Goal: Task Accomplishment & Management: Complete application form

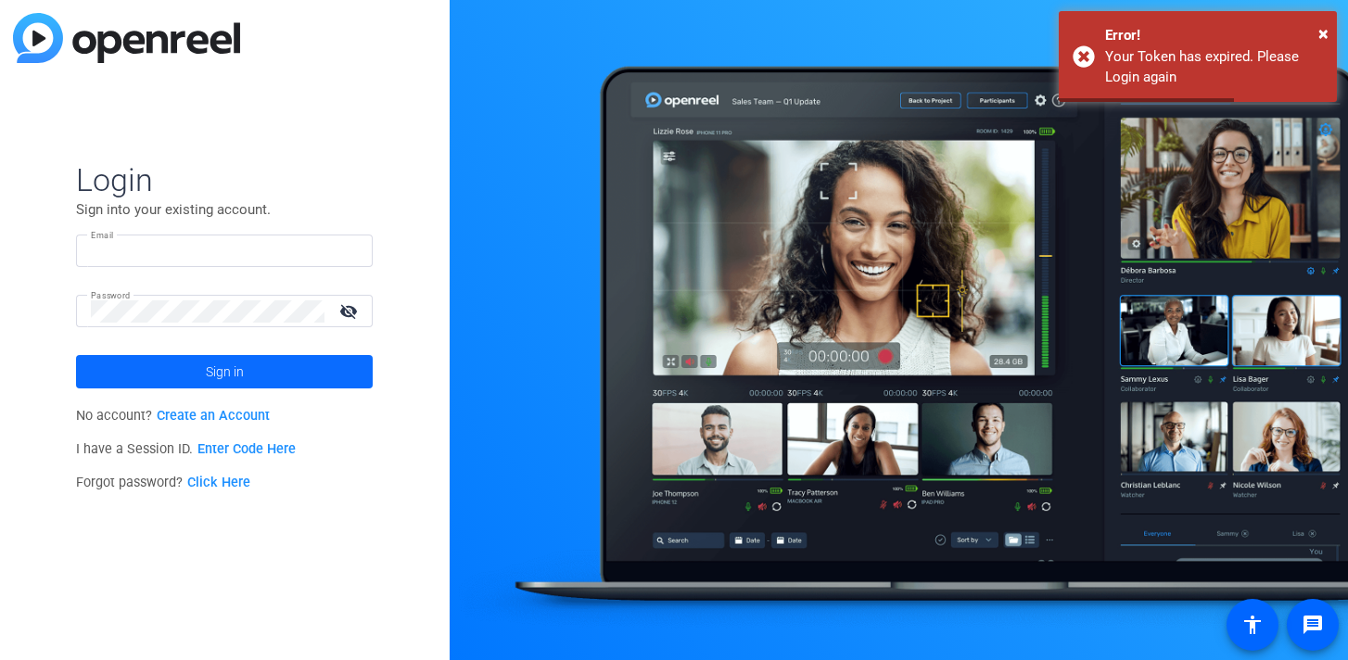
type input "[EMAIL_ADDRESS][DOMAIN_NAME]"
click at [206, 371] on span "Sign in" at bounding box center [225, 372] width 38 height 46
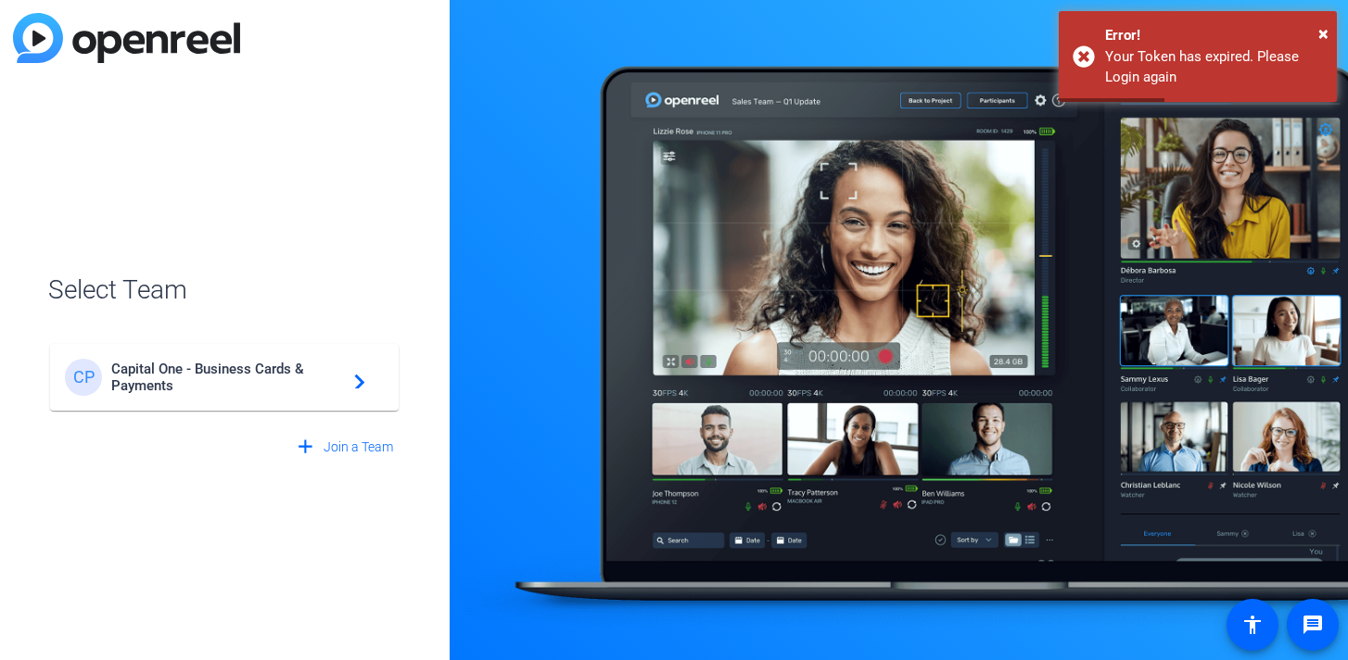
click at [223, 384] on span "Capital One - Business Cards & Payments" at bounding box center [227, 377] width 232 height 33
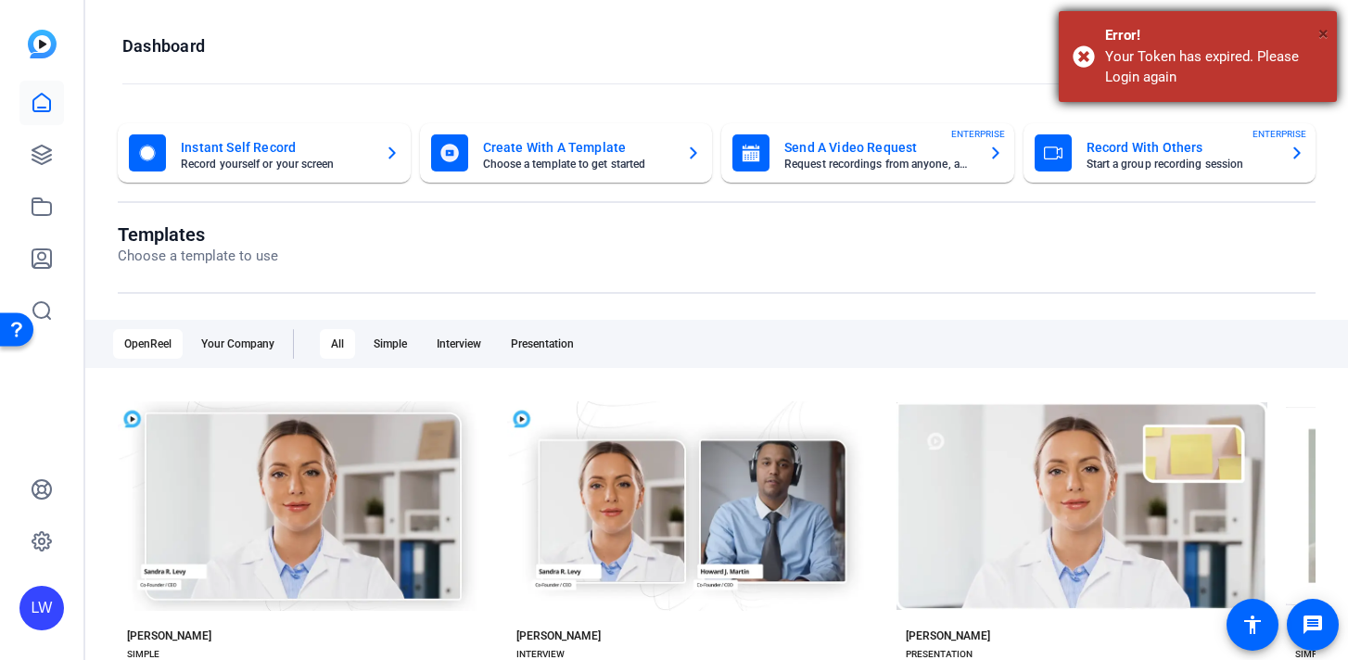
click at [1322, 32] on span "×" at bounding box center [1324, 33] width 10 height 22
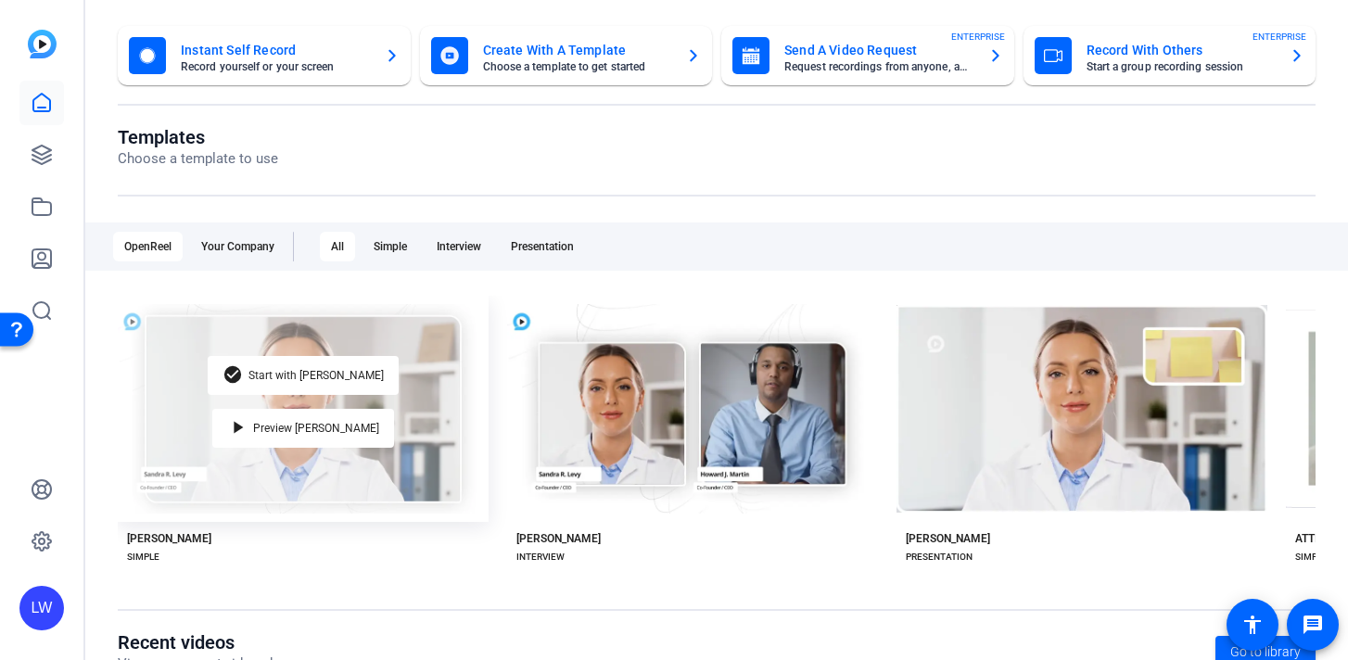
scroll to position [388, 0]
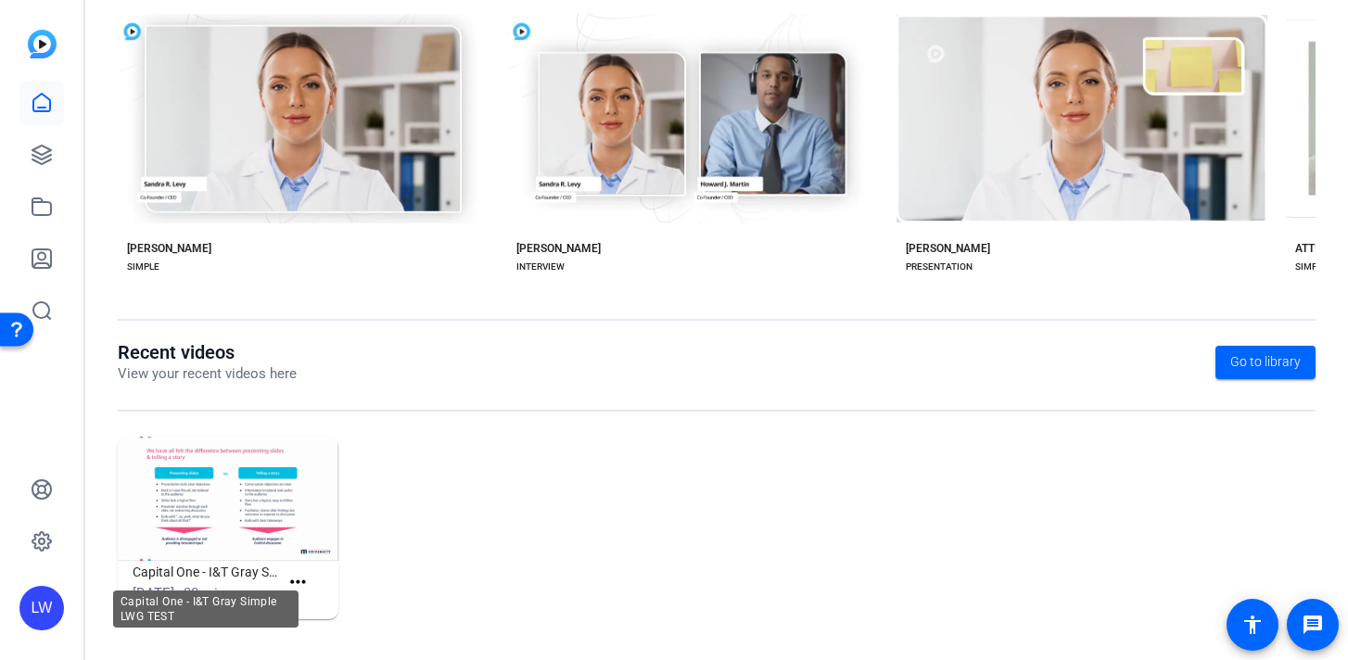
click at [206, 567] on h1 "Capital One - I&T Gray Simple LWG TEST" at bounding box center [206, 572] width 147 height 22
click at [223, 510] on img at bounding box center [228, 499] width 221 height 124
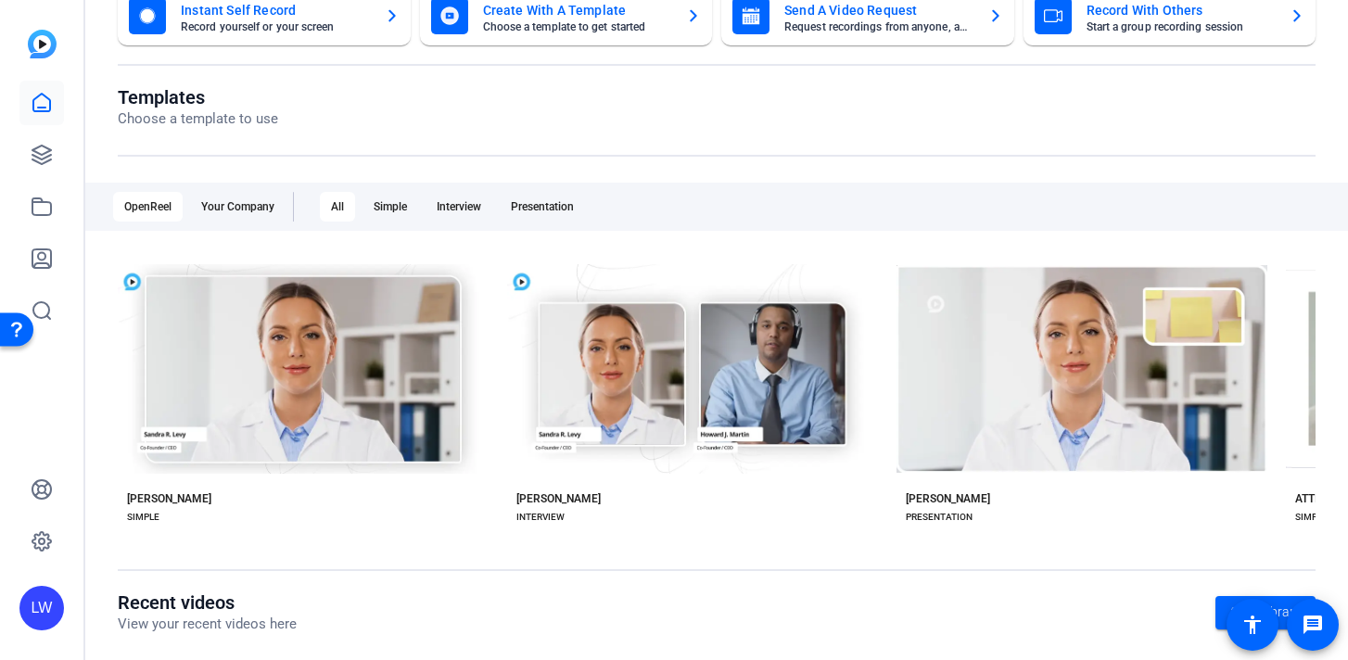
scroll to position [21, 0]
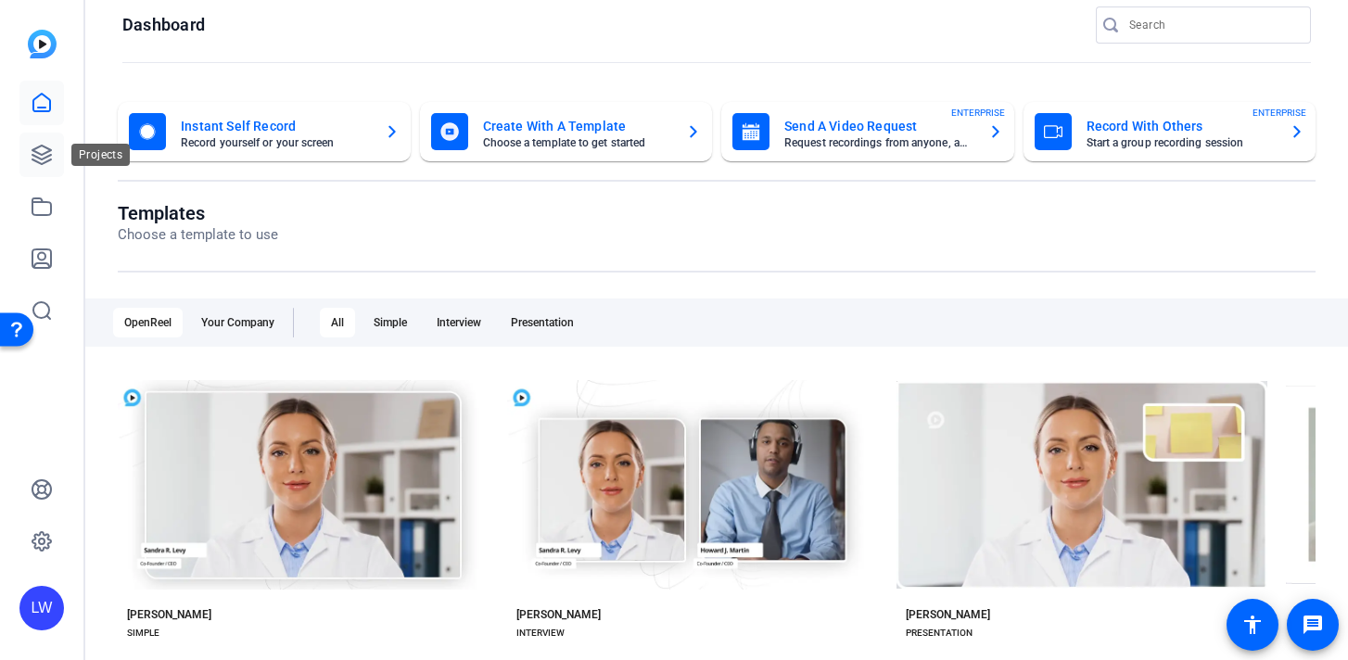
click at [53, 160] on link at bounding box center [41, 155] width 45 height 45
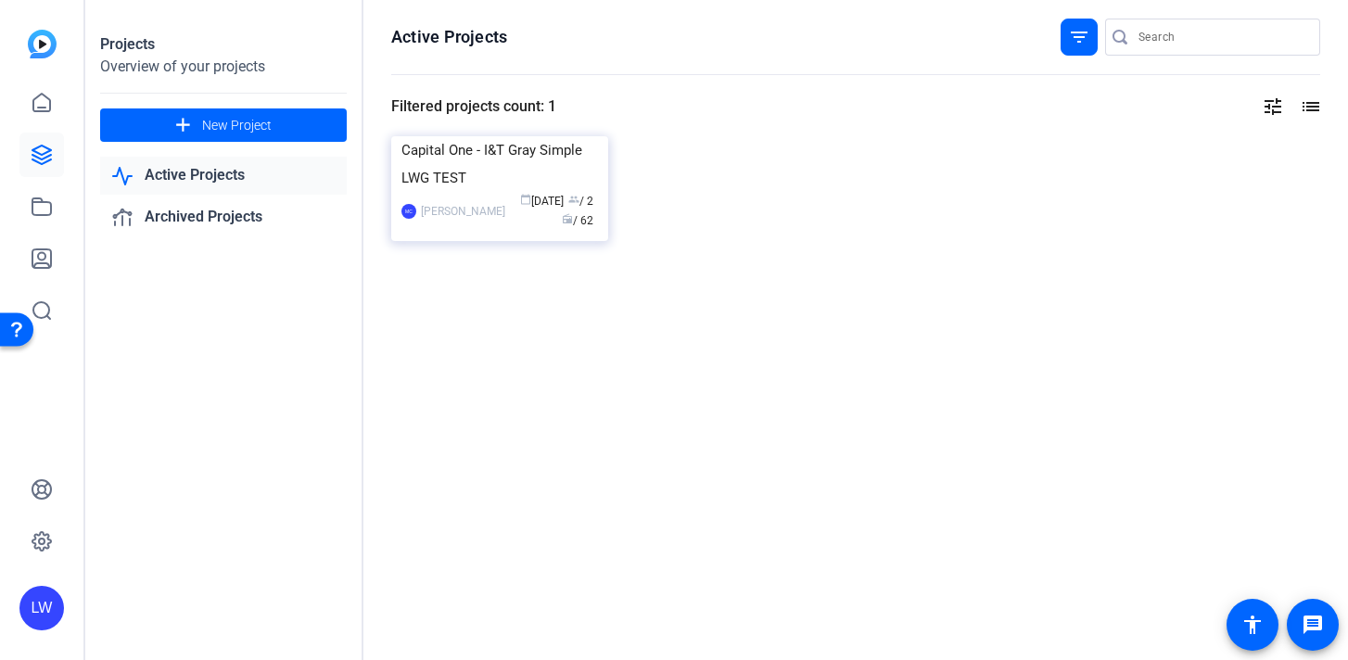
click at [306, 166] on link "Active Projects" at bounding box center [223, 176] width 247 height 38
click at [478, 136] on img at bounding box center [499, 136] width 217 height 0
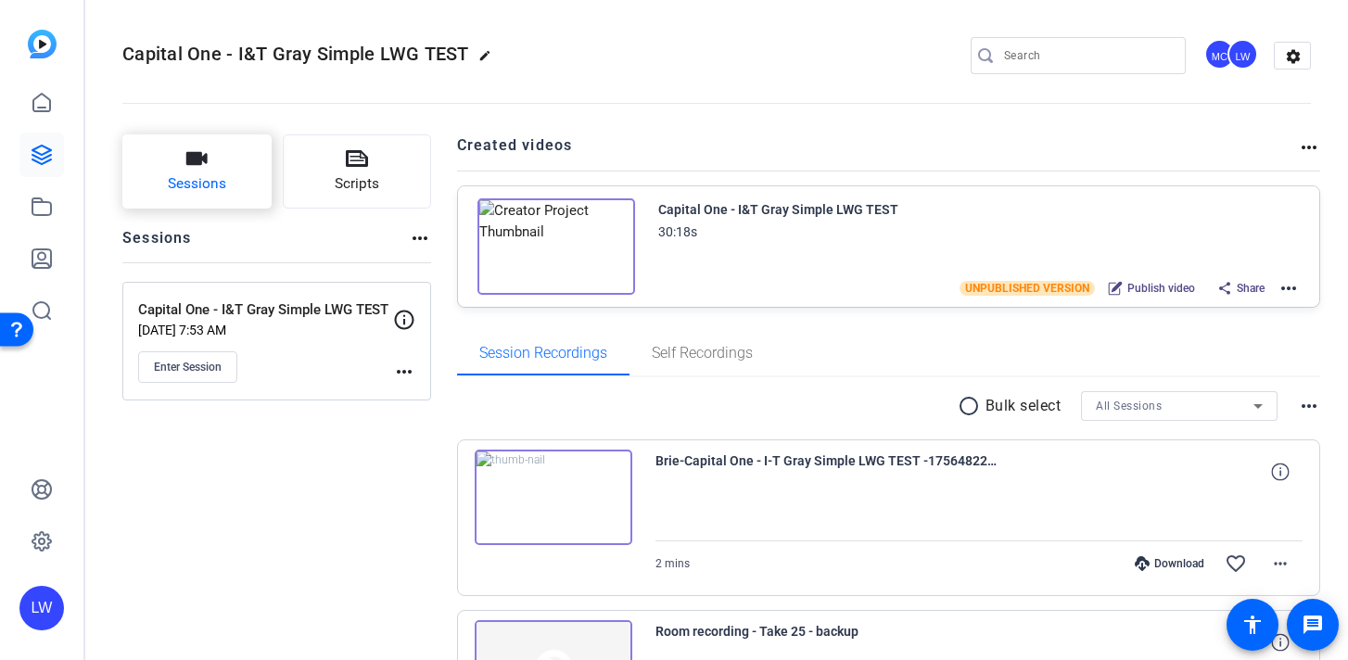
click at [212, 172] on button "Sessions" at bounding box center [196, 171] width 149 height 74
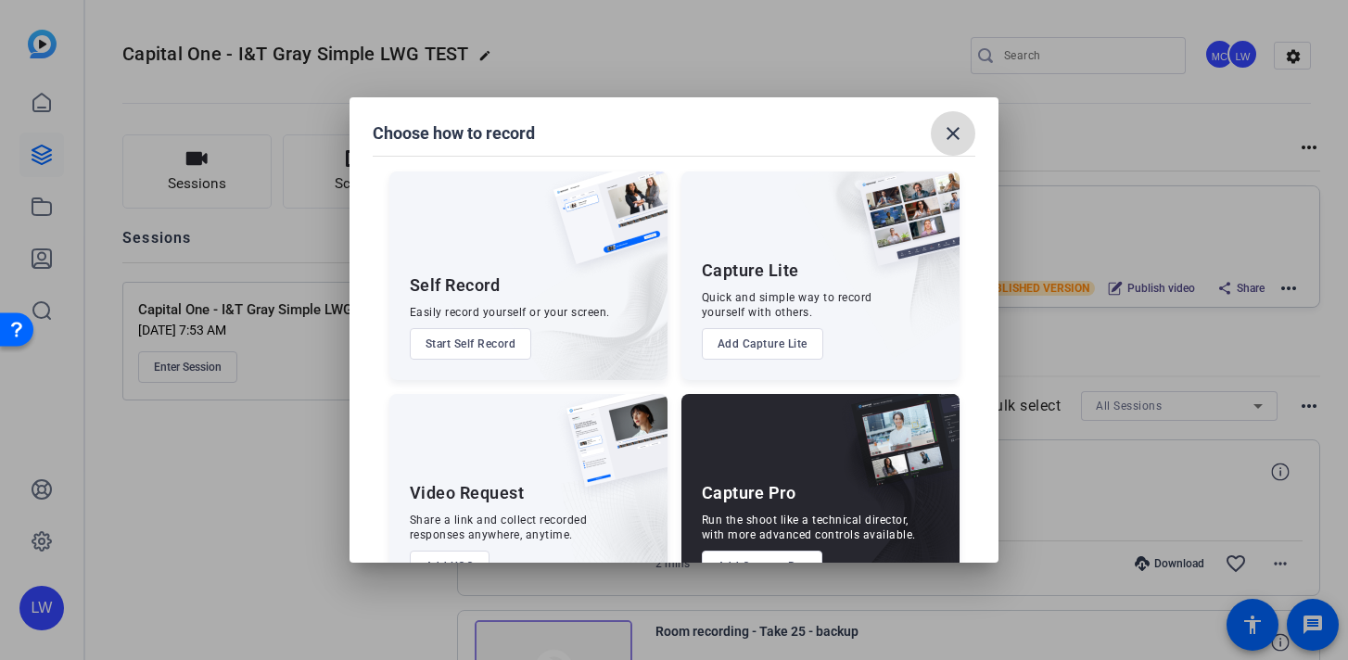
click at [963, 134] on mat-icon "close" at bounding box center [953, 133] width 22 height 22
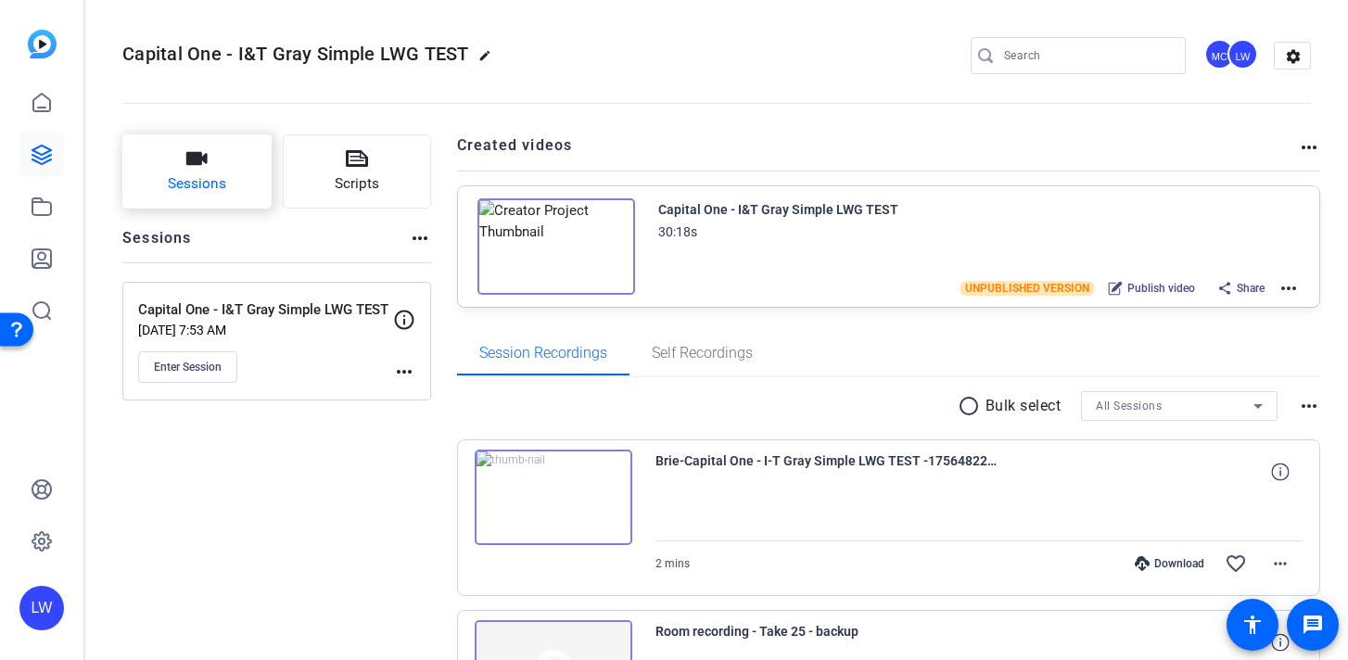
click at [209, 173] on span "Sessions" at bounding box center [197, 183] width 58 height 21
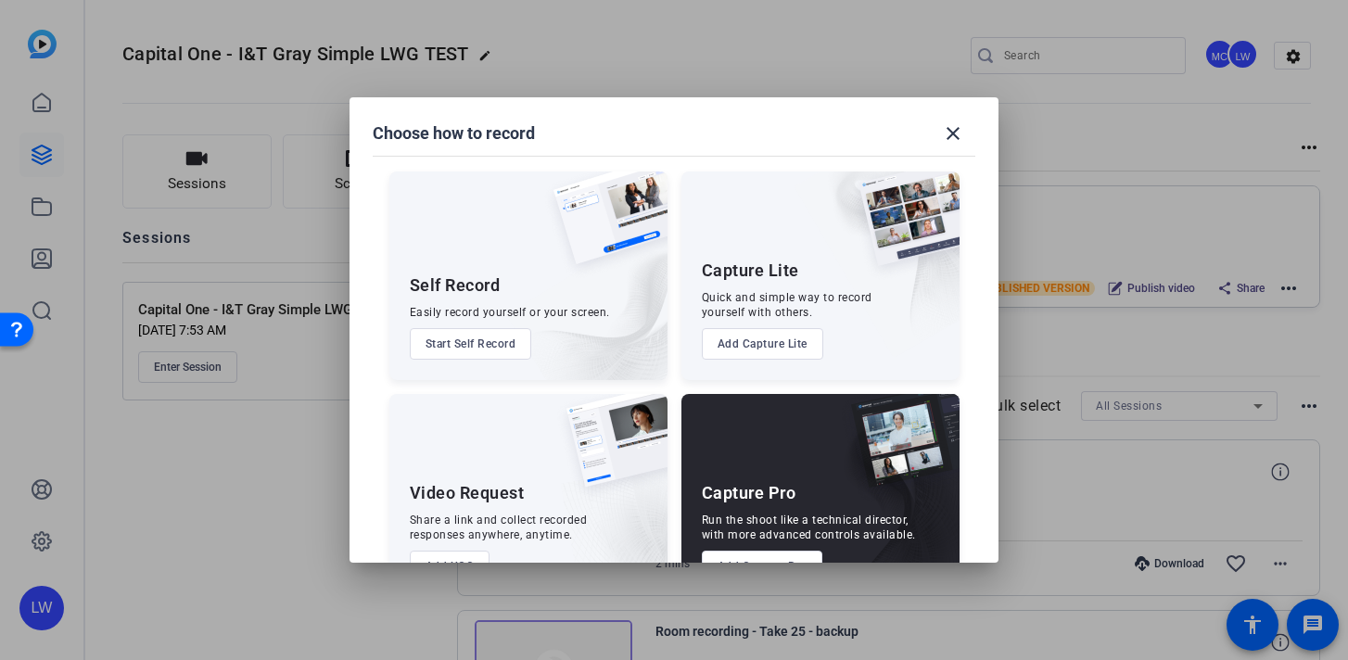
scroll to position [57, 0]
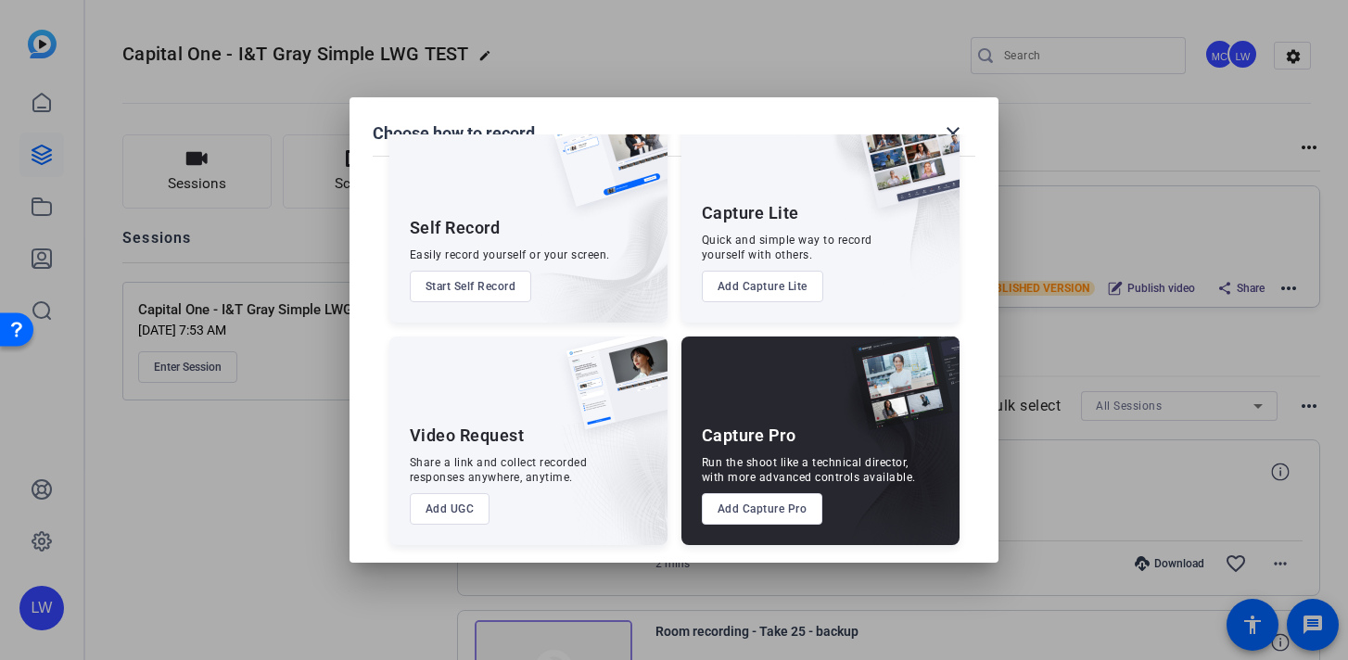
click at [784, 290] on button "Add Capture Lite" at bounding box center [762, 287] width 121 height 32
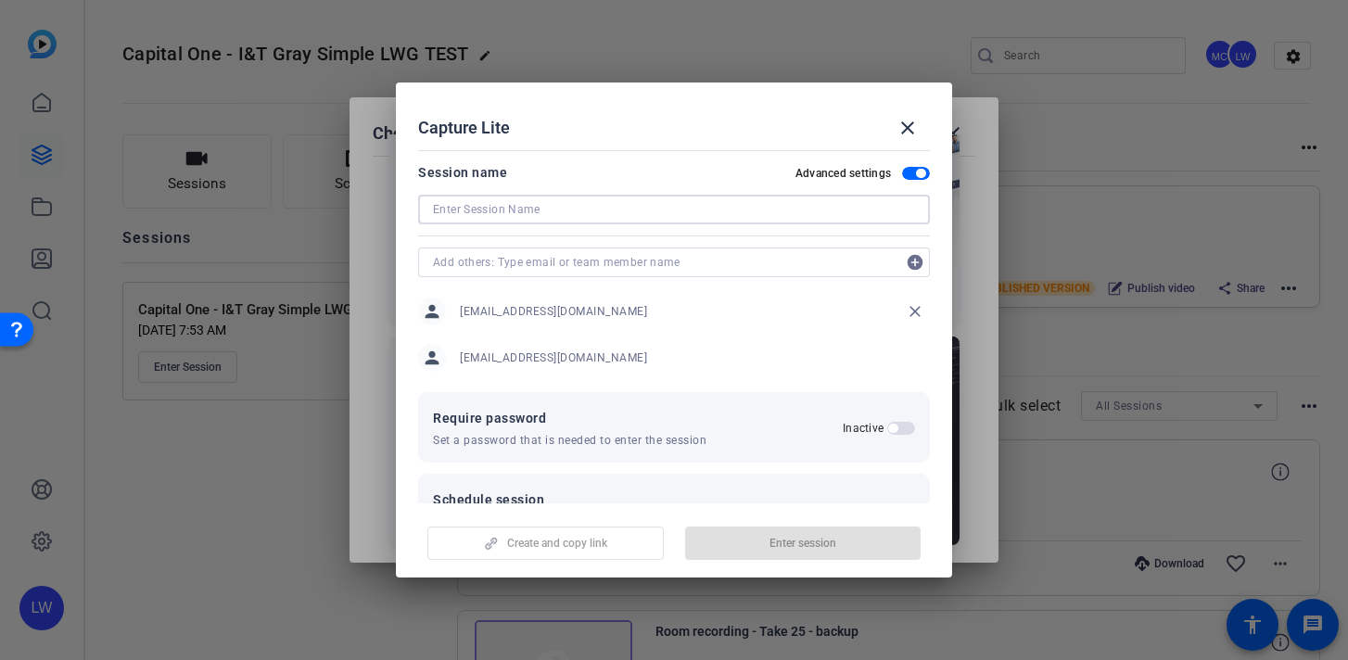
click at [621, 206] on input at bounding box center [674, 209] width 482 height 22
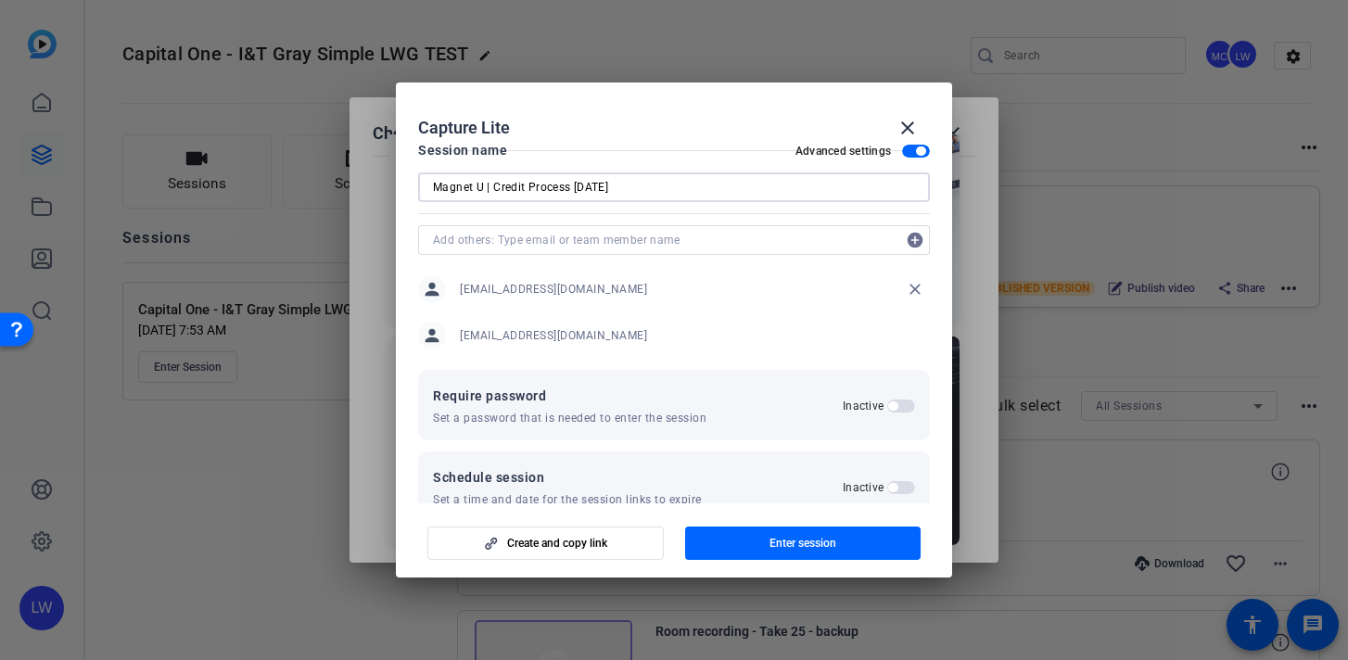
scroll to position [0, 0]
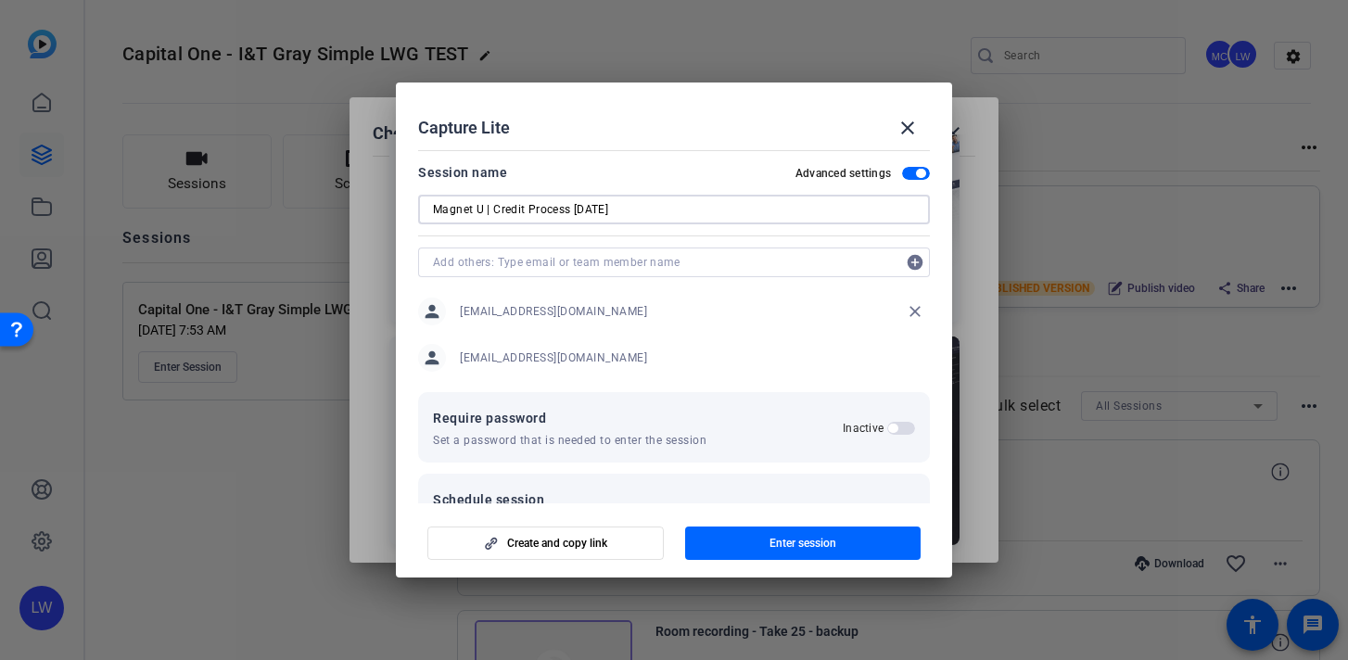
type input "Magnet U | Credit Process [DATE]"
click at [671, 263] on input "text" at bounding box center [665, 262] width 464 height 22
type input "c"
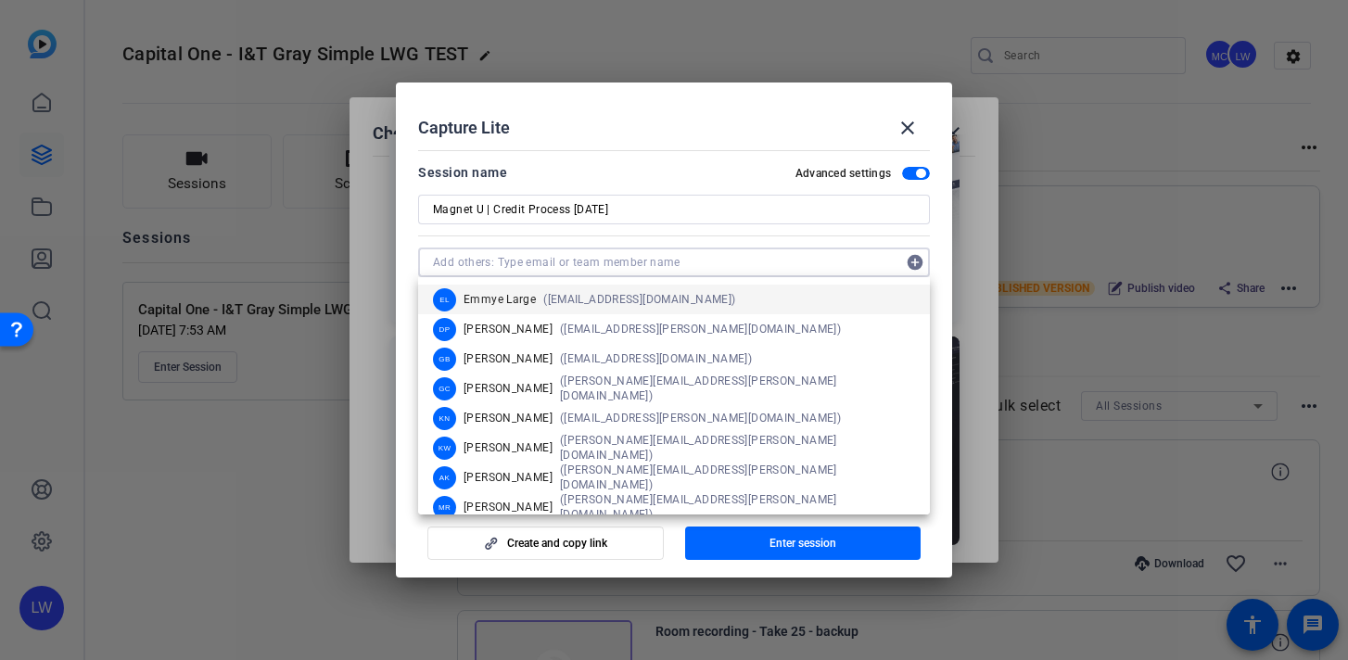
click at [416, 348] on mat-dialog-content "Session name Advanced settings Magnet U | Credit Process [DATE] add_circle pers…" at bounding box center [674, 323] width 556 height 361
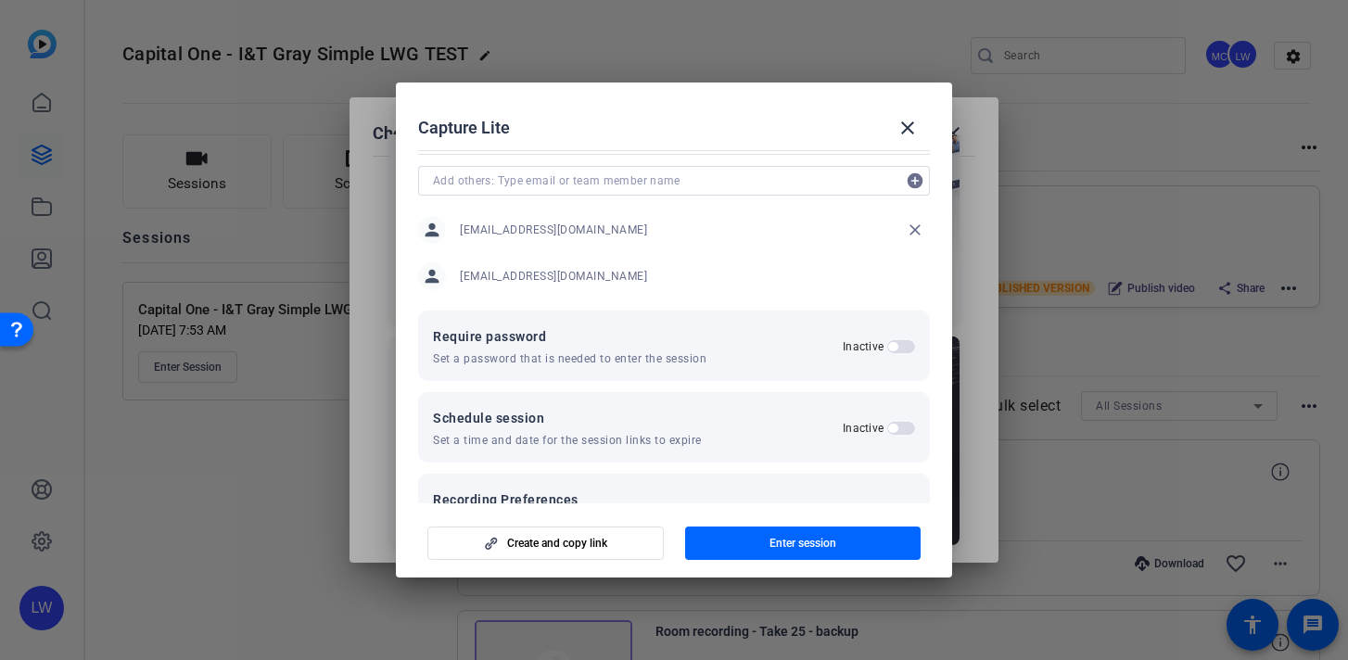
scroll to position [90, 0]
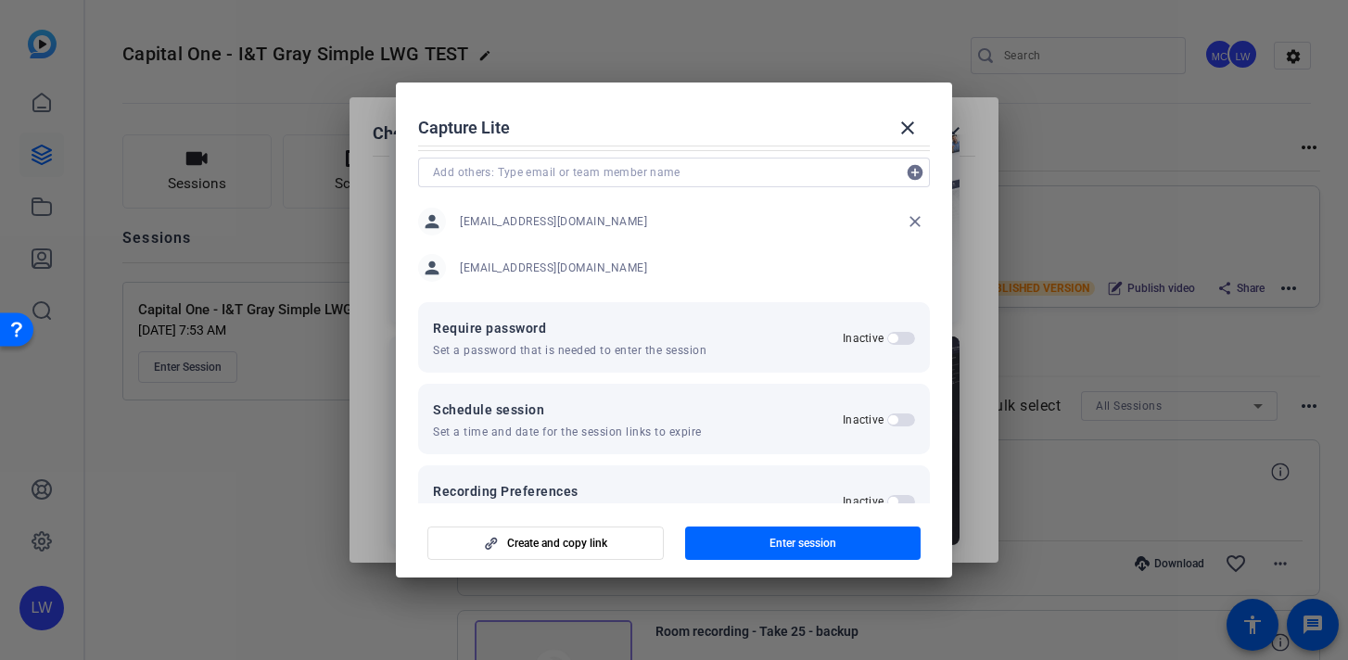
click at [552, 272] on span "[EMAIL_ADDRESS][DOMAIN_NAME]" at bounding box center [553, 268] width 187 height 15
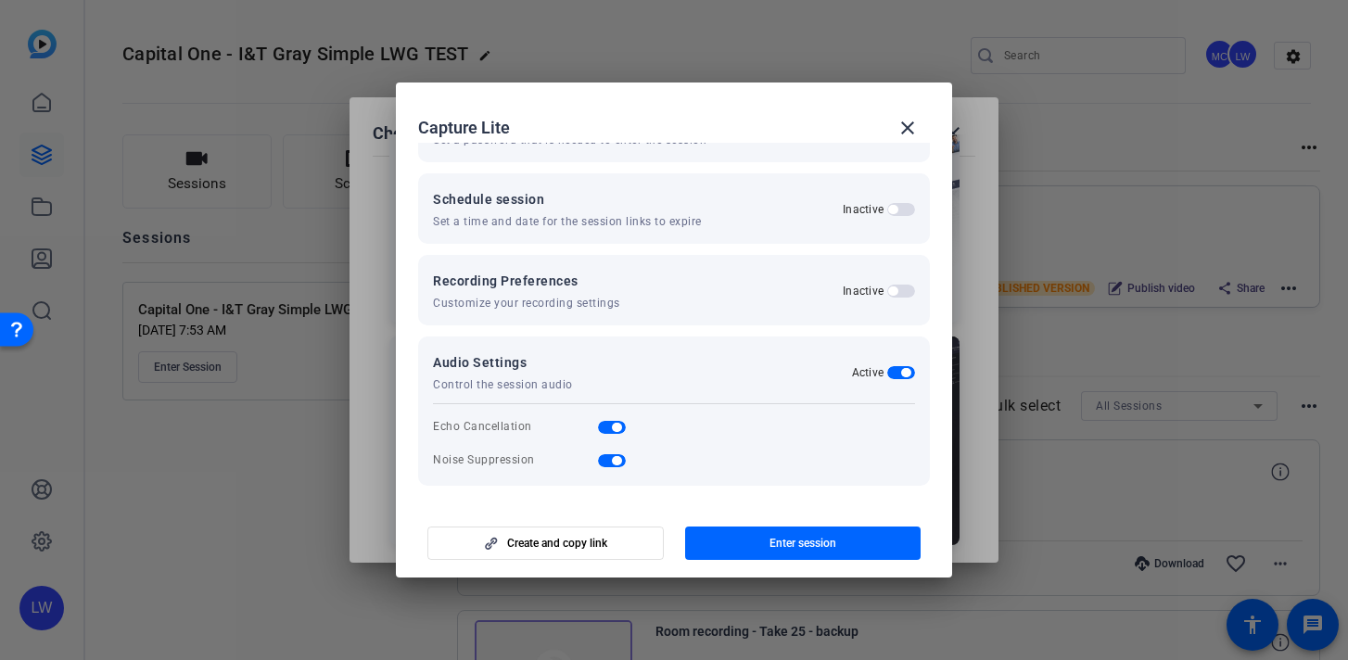
scroll to position [303, 0]
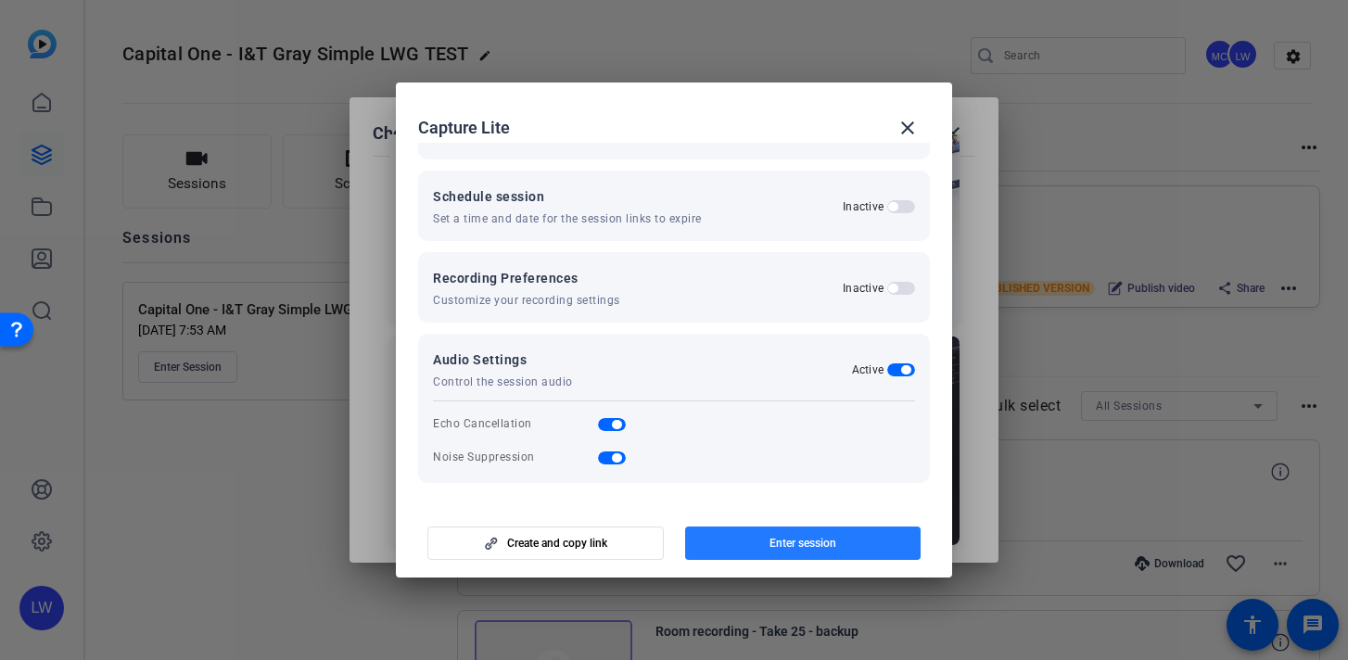
click at [787, 536] on span "Enter session" at bounding box center [803, 543] width 67 height 15
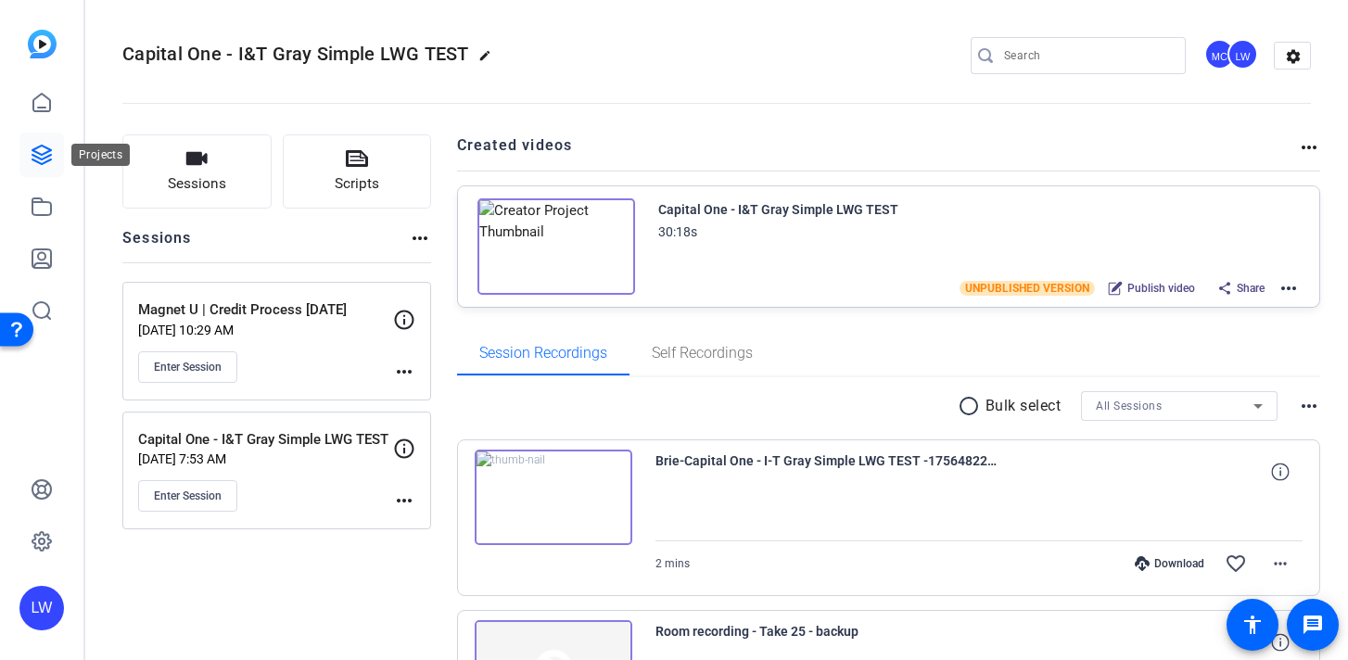
click at [44, 159] on icon at bounding box center [41, 155] width 19 height 19
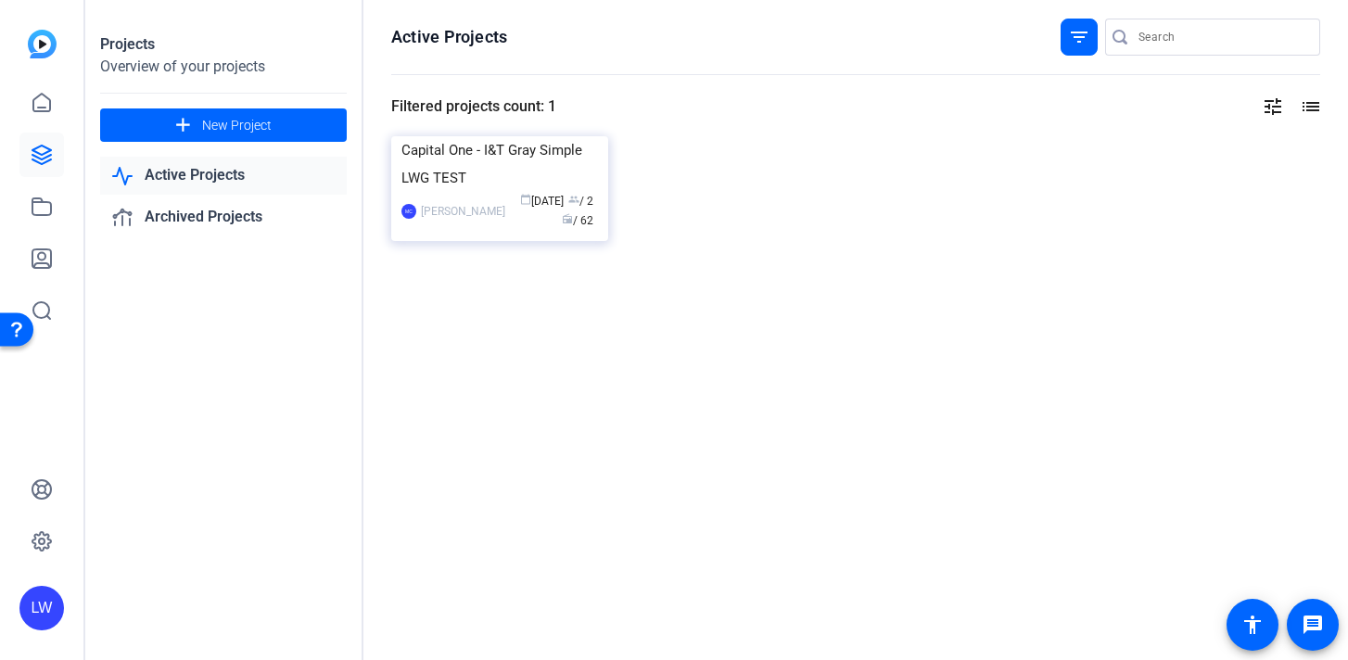
click at [241, 176] on link "Active Projects" at bounding box center [223, 176] width 247 height 38
click at [250, 173] on link "Active Projects" at bounding box center [223, 176] width 247 height 38
click at [516, 136] on img at bounding box center [499, 136] width 217 height 0
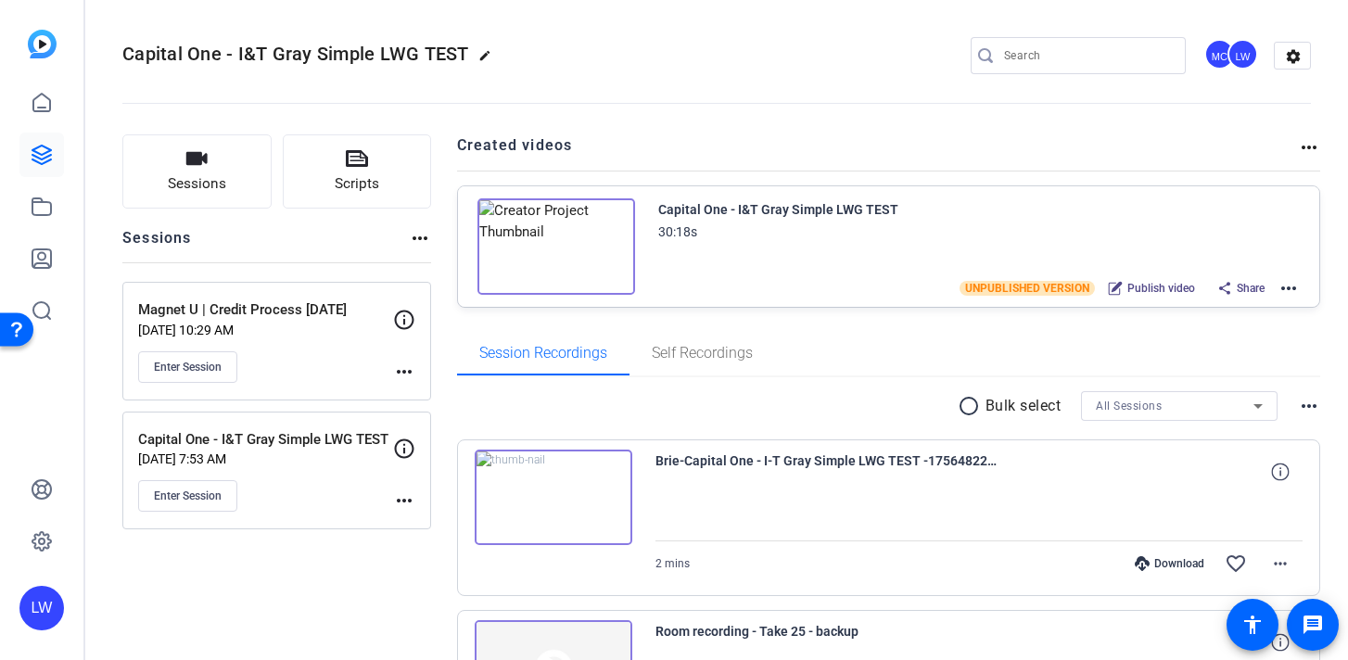
click at [254, 57] on span "Capital One - I&T Gray Simple LWG TEST" at bounding box center [295, 54] width 347 height 22
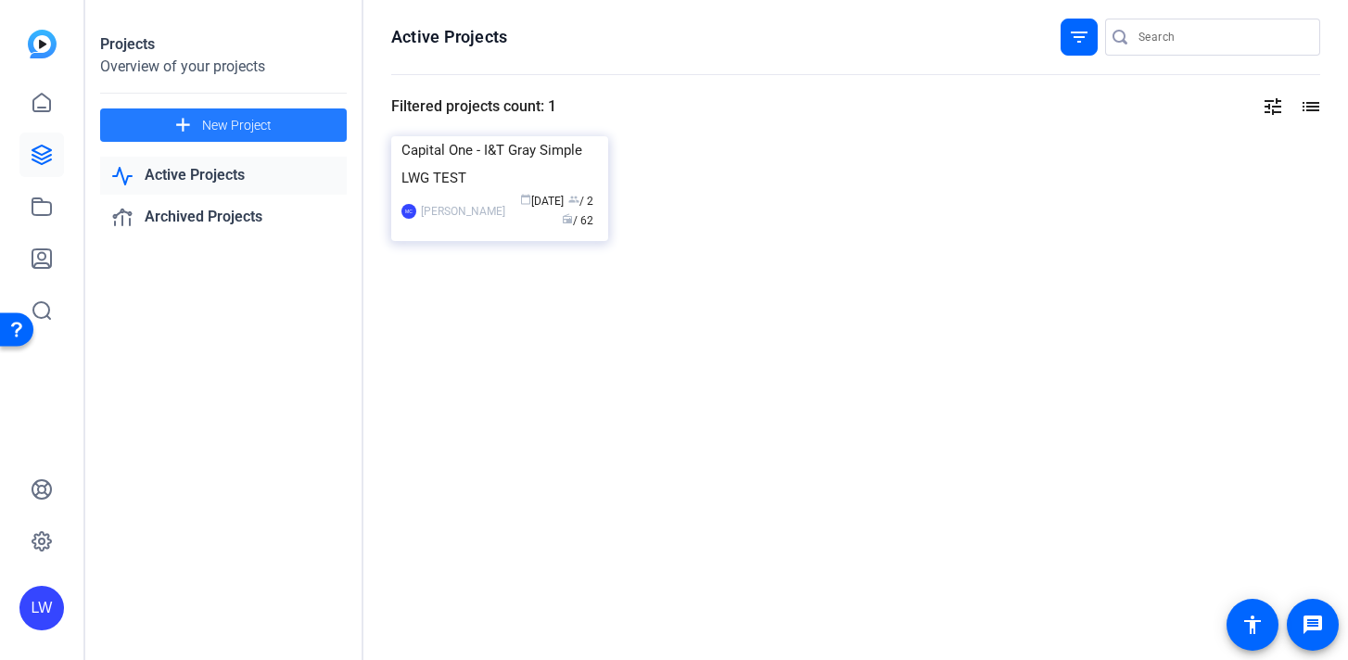
click at [240, 123] on span "New Project" at bounding box center [237, 125] width 70 height 19
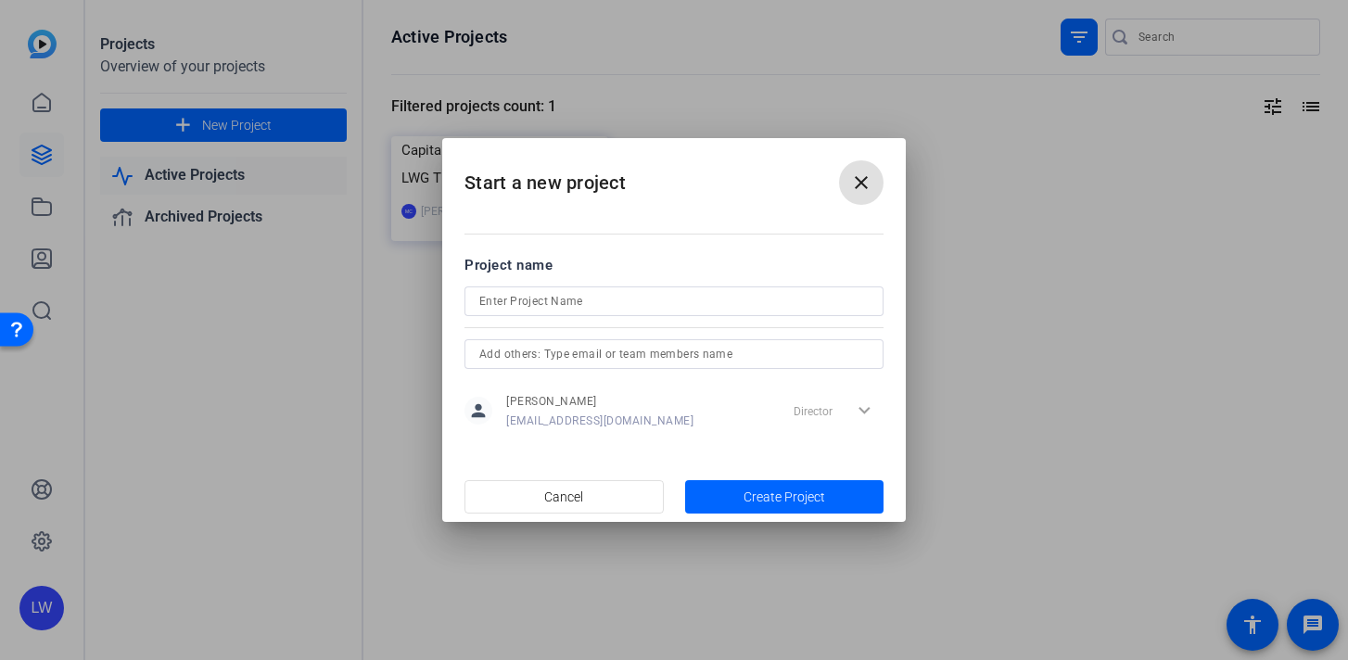
click at [589, 305] on input at bounding box center [673, 301] width 389 height 22
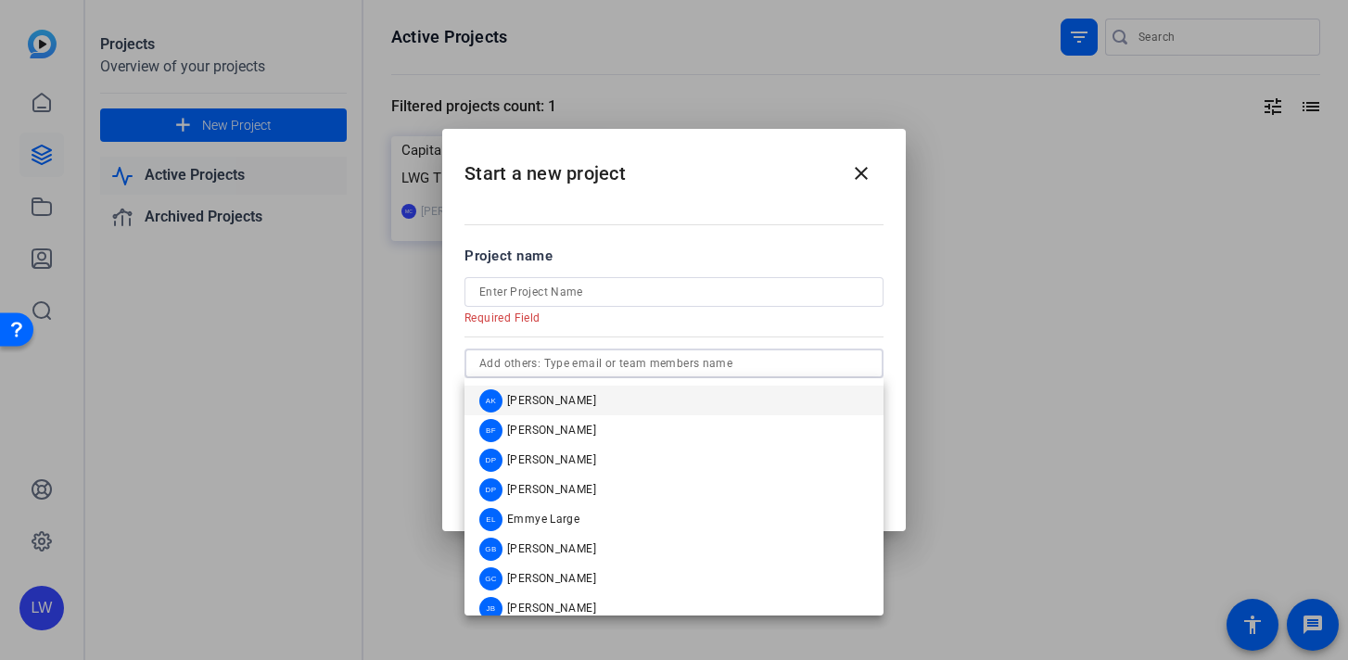
click at [621, 353] on input "text" at bounding box center [673, 363] width 389 height 22
click at [638, 286] on input at bounding box center [673, 292] width 389 height 22
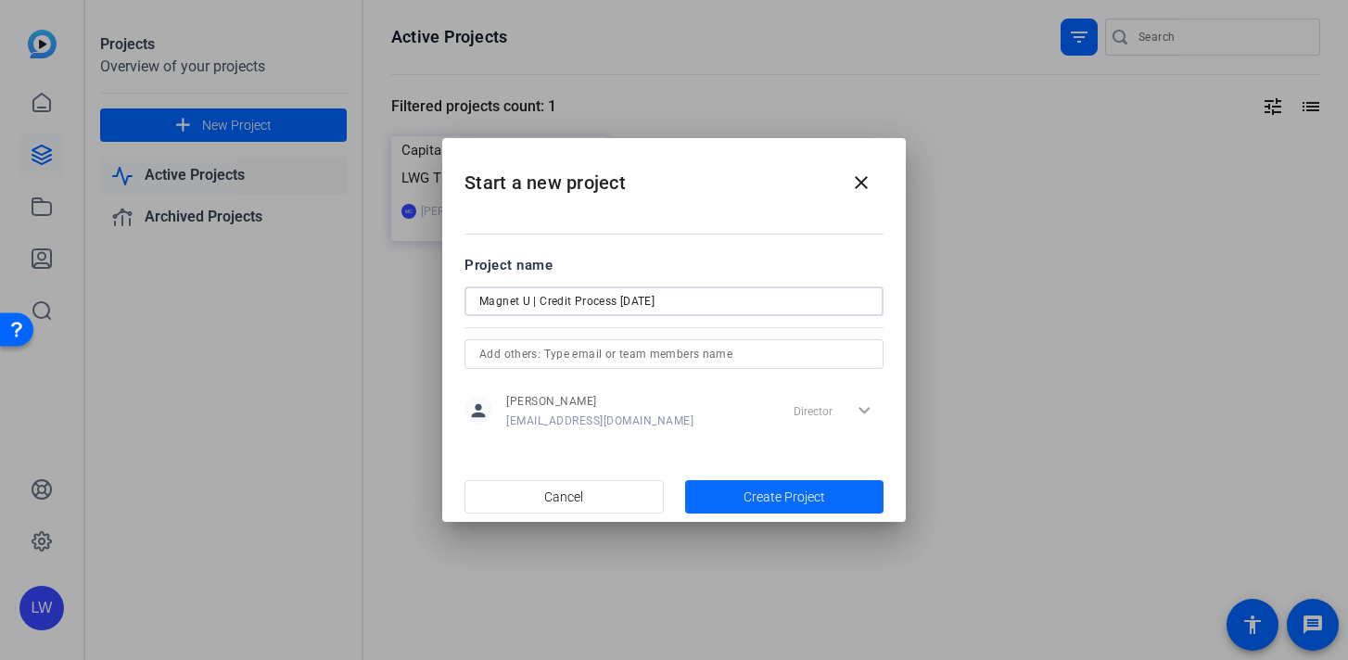
type input "Magnet U | Credit Process [DATE]"
click at [752, 499] on span "Create Project" at bounding box center [785, 497] width 82 height 19
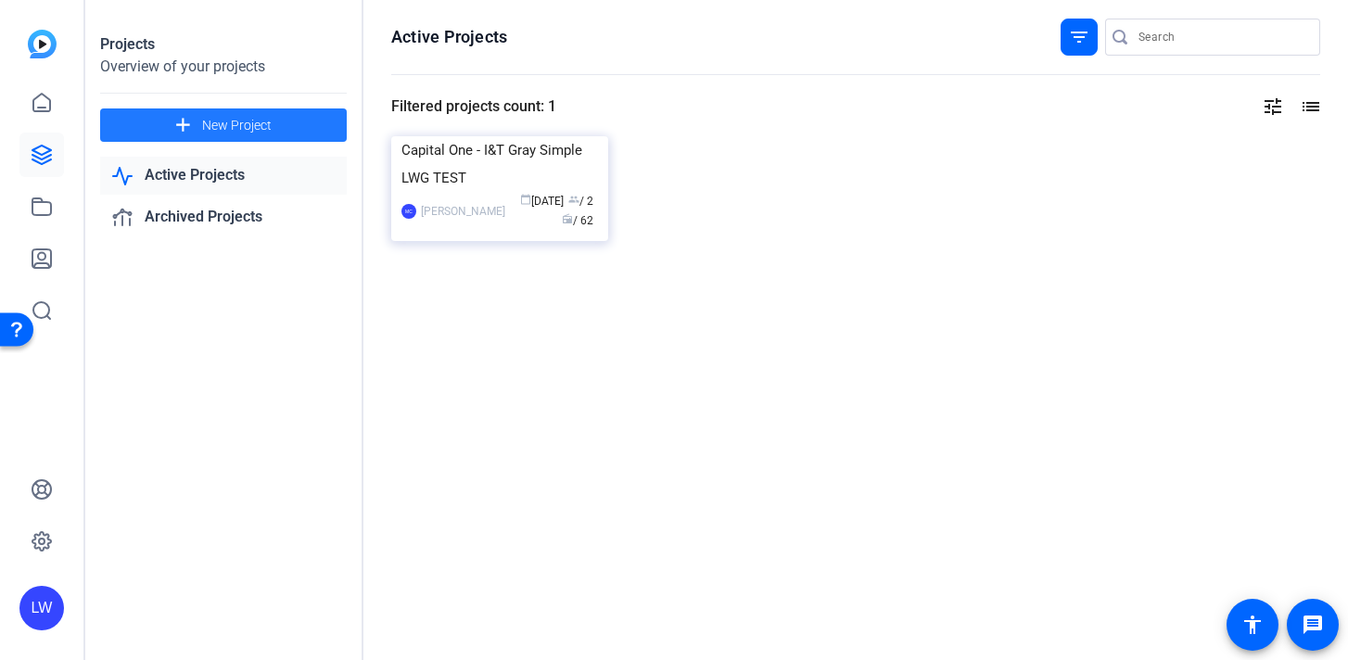
click at [234, 181] on link "Active Projects" at bounding box center [223, 176] width 247 height 38
click at [275, 178] on link "Active Projects" at bounding box center [223, 176] width 247 height 38
click at [285, 172] on link "Active Projects" at bounding box center [223, 176] width 247 height 38
click at [261, 251] on div "Projects Overview of your projects add New Project Active Projects Archived Pro…" at bounding box center [224, 330] width 278 height 660
click at [261, 225] on link "Archived Projects" at bounding box center [223, 217] width 247 height 38
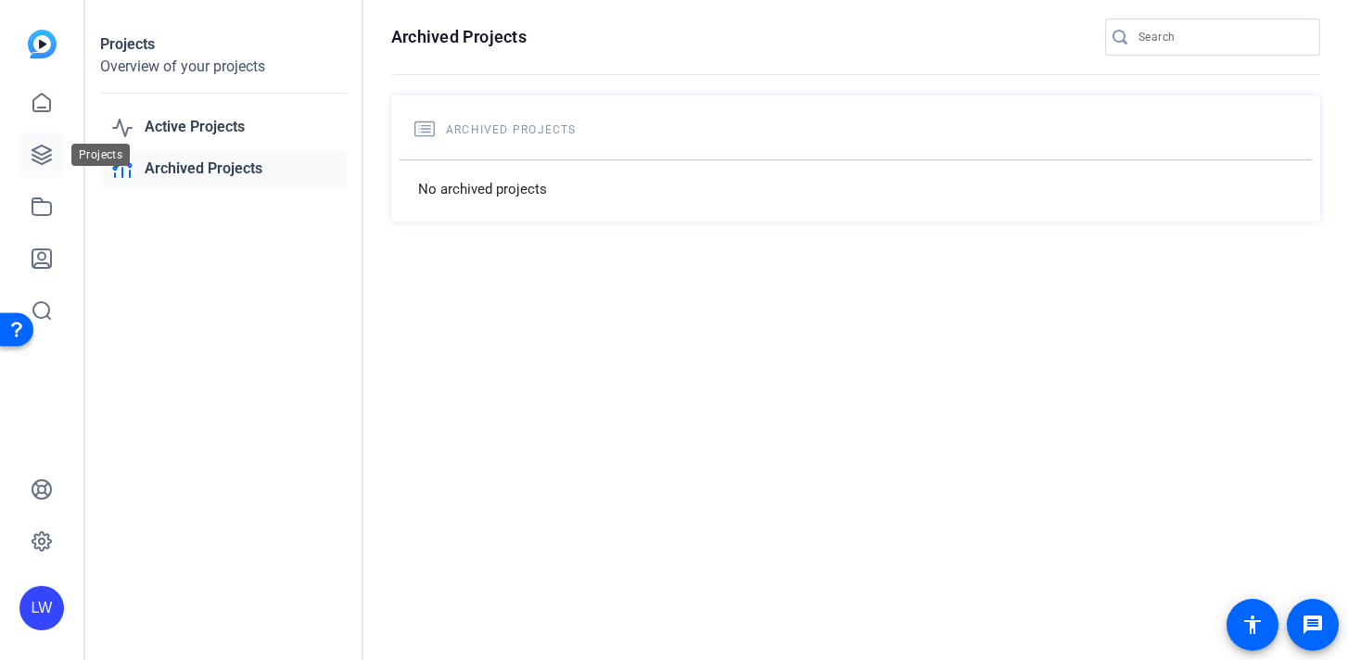
click at [43, 159] on icon at bounding box center [42, 155] width 22 height 22
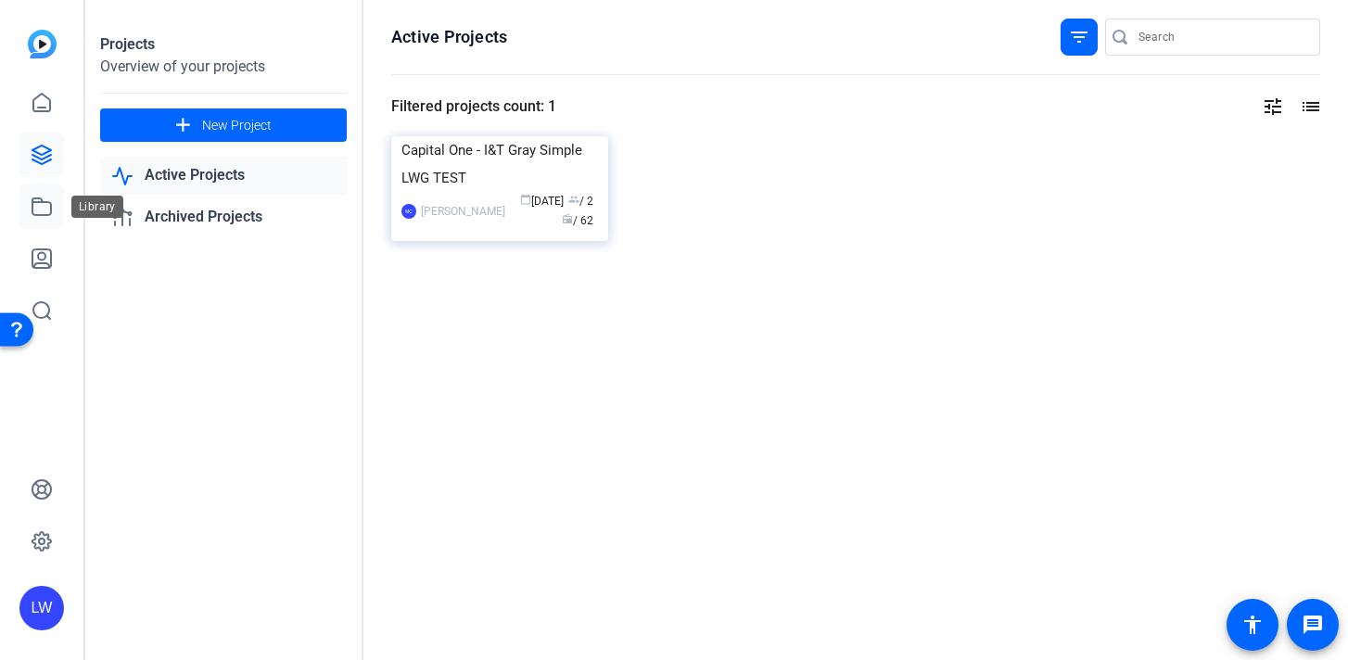
click at [42, 219] on link at bounding box center [41, 207] width 45 height 45
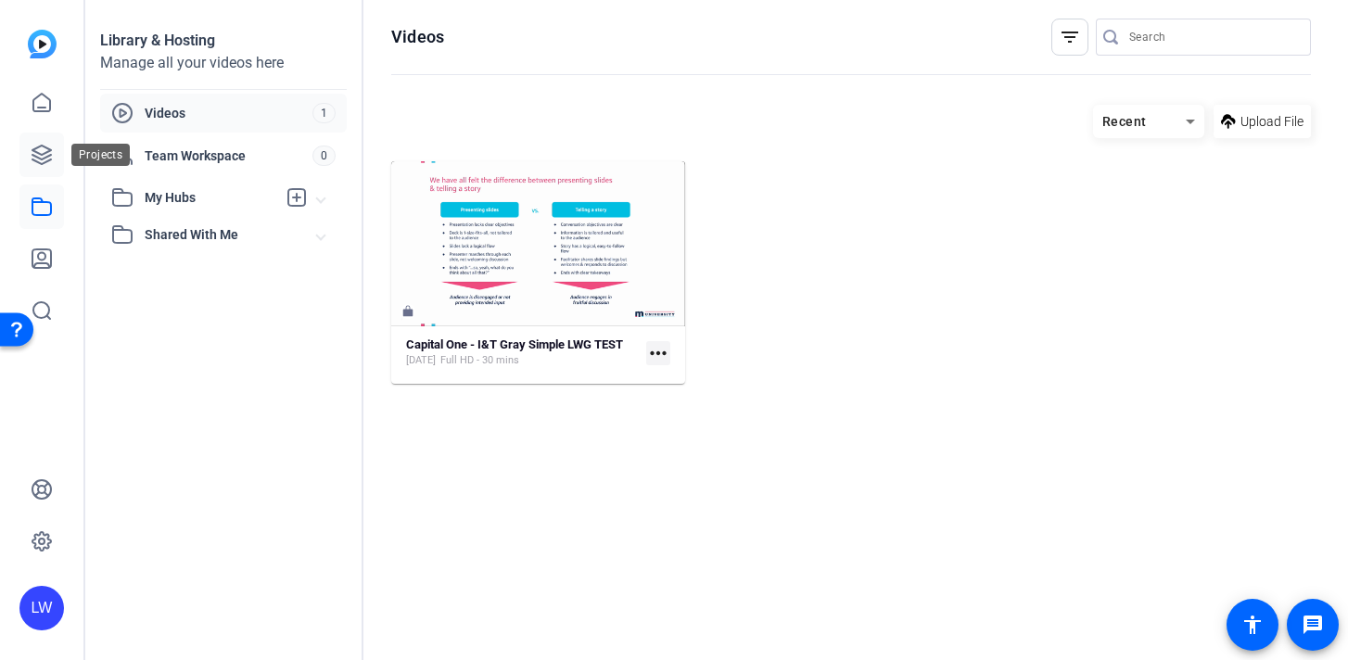
click at [37, 145] on icon at bounding box center [42, 155] width 22 height 22
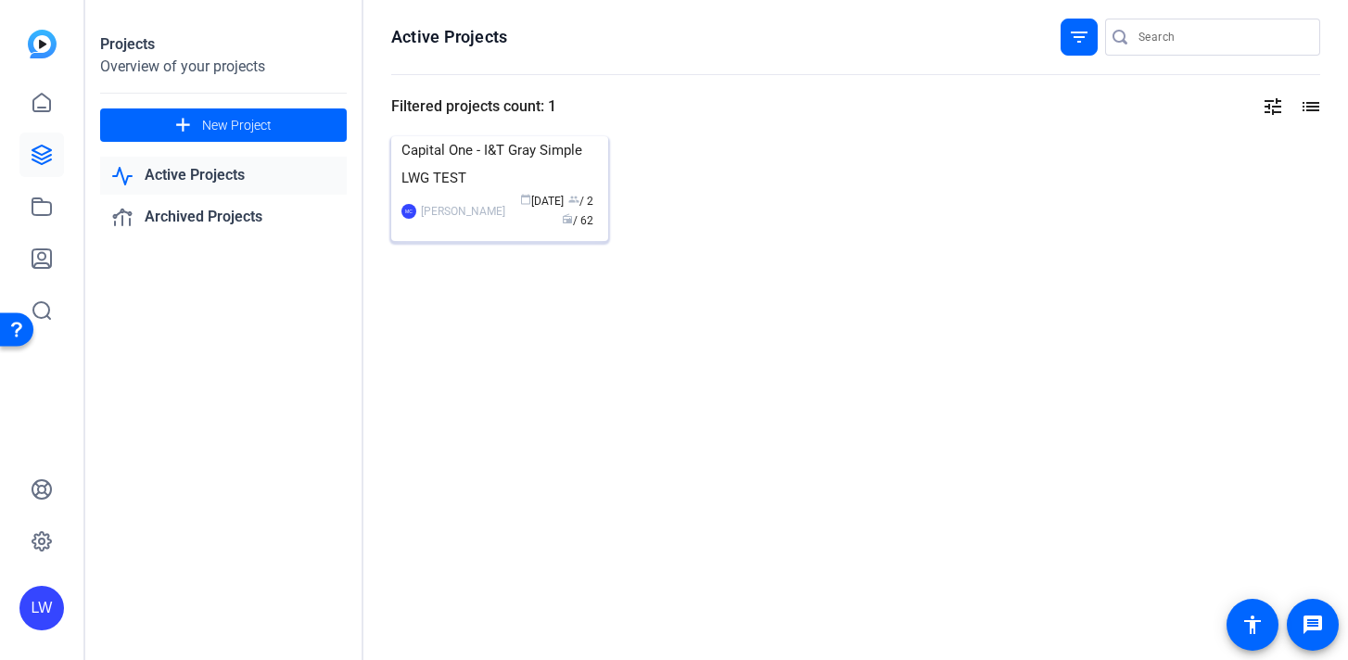
click at [549, 136] on img at bounding box center [499, 136] width 217 height 0
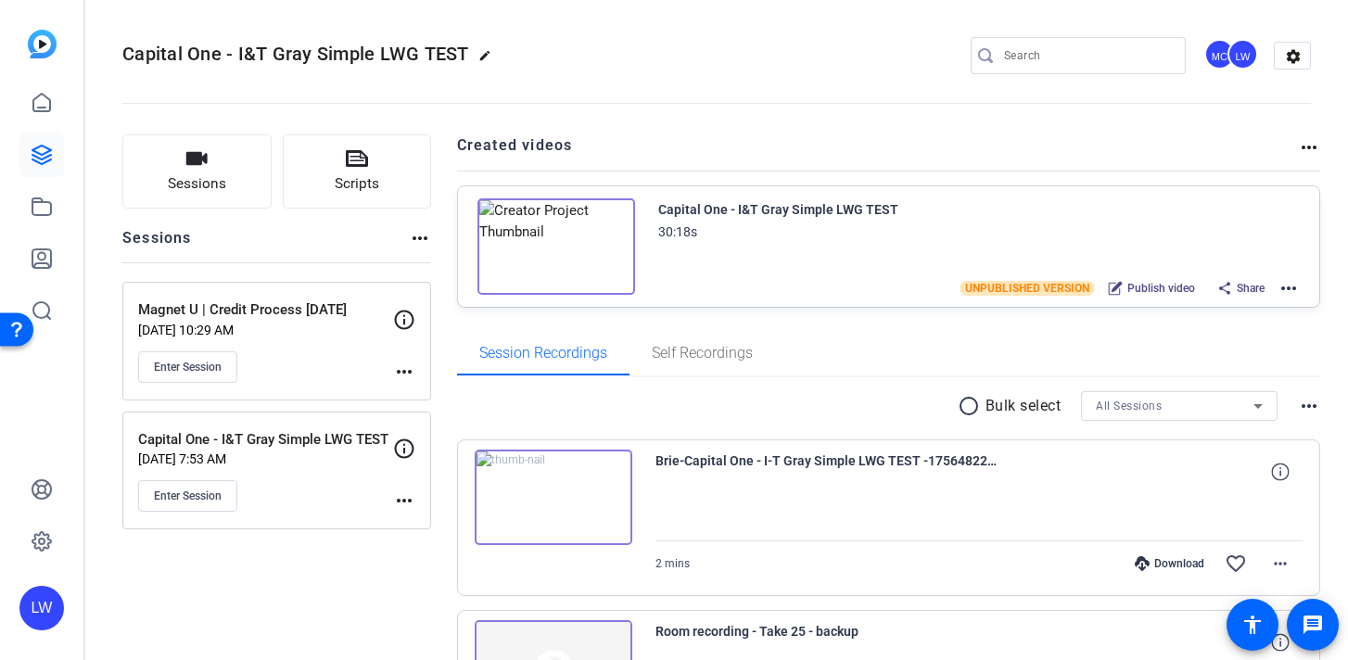
click at [268, 345] on div "Magnet U | Credit Process [DATE] [DATE] 10:29 AM Enter Session" at bounding box center [265, 340] width 255 height 83
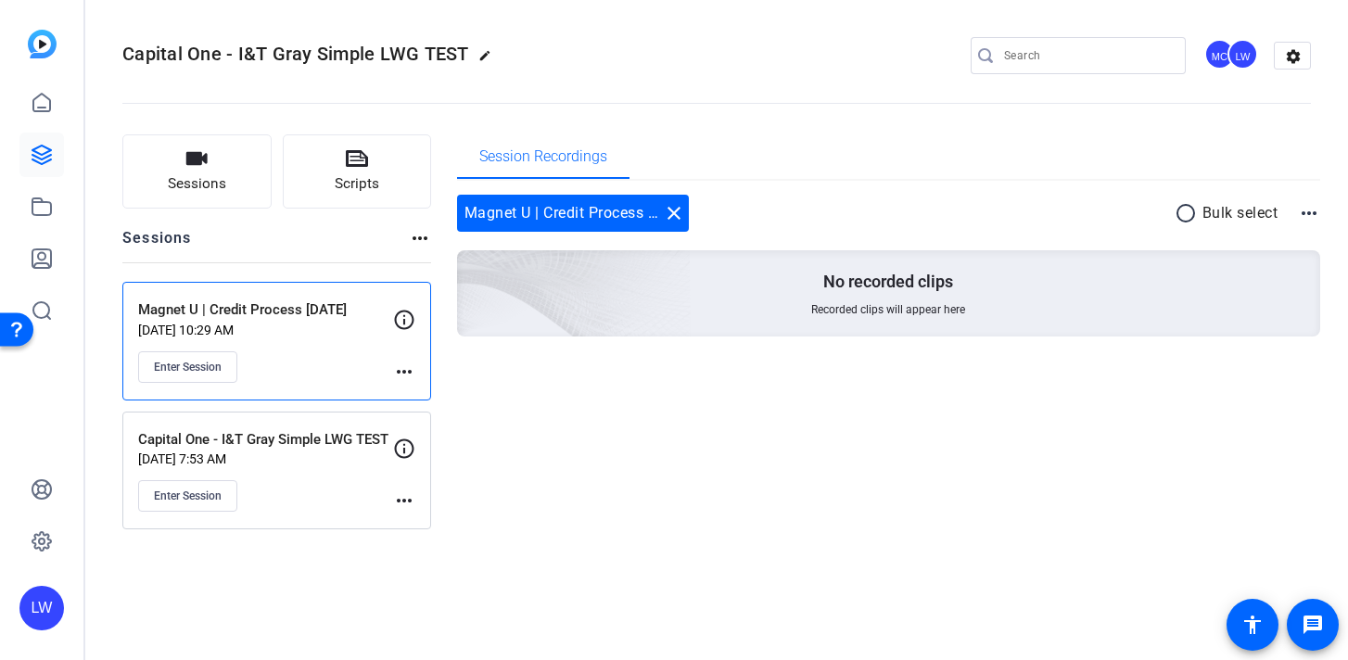
click at [405, 369] on mat-icon "more_horiz" at bounding box center [404, 372] width 22 height 22
click at [287, 369] on div at bounding box center [674, 330] width 1348 height 660
click at [193, 370] on span "Enter Session" at bounding box center [188, 367] width 68 height 15
click at [408, 365] on mat-icon "more_horiz" at bounding box center [404, 372] width 22 height 22
click at [344, 368] on div at bounding box center [674, 330] width 1348 height 660
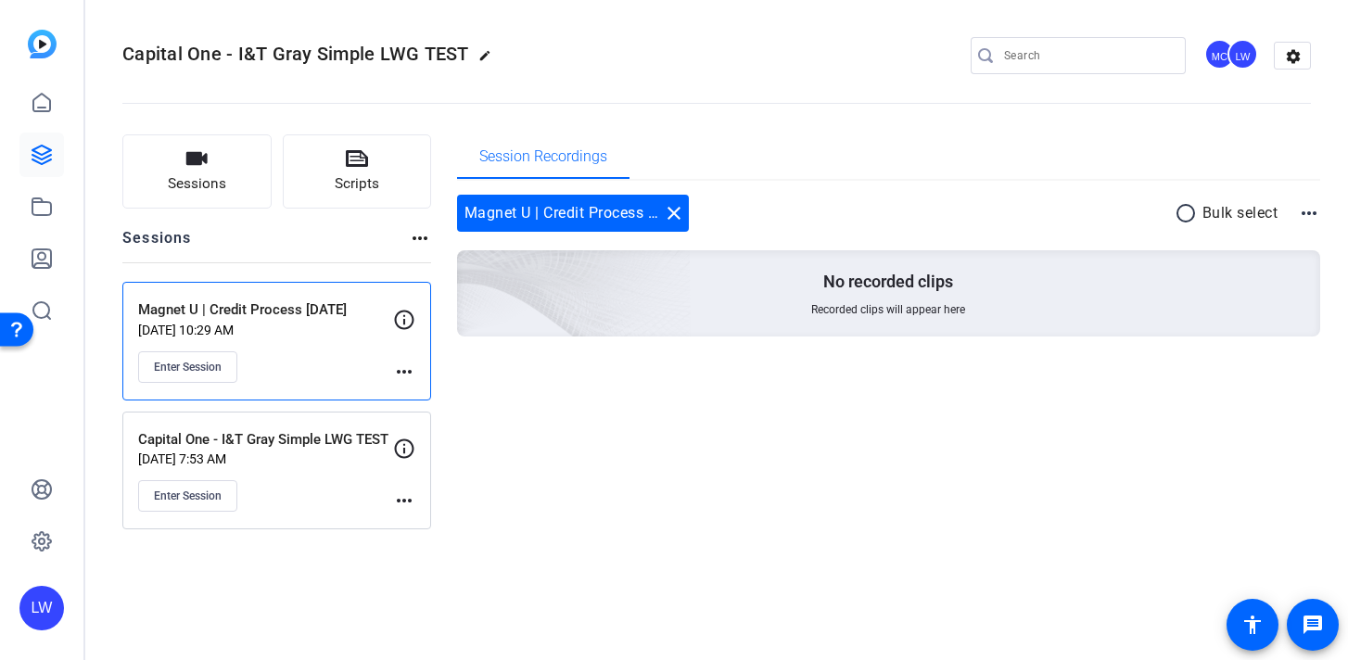
click at [317, 323] on p "[DATE] 10:29 AM" at bounding box center [265, 330] width 255 height 15
click at [1309, 218] on mat-icon "more_horiz" at bounding box center [1309, 213] width 22 height 22
click at [979, 222] on div at bounding box center [674, 330] width 1348 height 660
click at [803, 285] on div "No recorded clips Recorded clips will appear here" at bounding box center [889, 293] width 864 height 86
click at [335, 345] on div "Magnet U | Credit Process [DATE] [DATE] 10:29 AM Enter Session" at bounding box center [265, 340] width 255 height 83
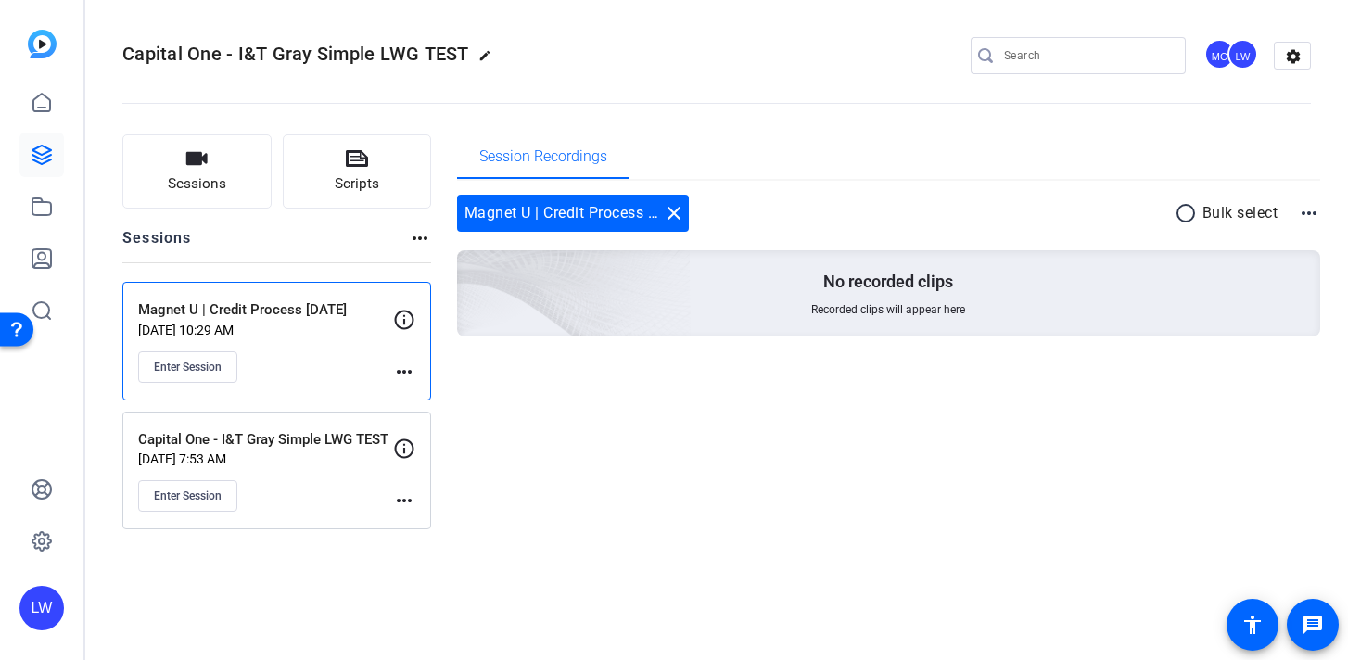
click at [414, 377] on mat-icon "more_horiz" at bounding box center [404, 372] width 22 height 22
click at [196, 351] on div at bounding box center [674, 330] width 1348 height 660
click at [197, 367] on span "Enter Session" at bounding box center [188, 367] width 68 height 15
click at [237, 186] on button "Sessions" at bounding box center [196, 171] width 149 height 74
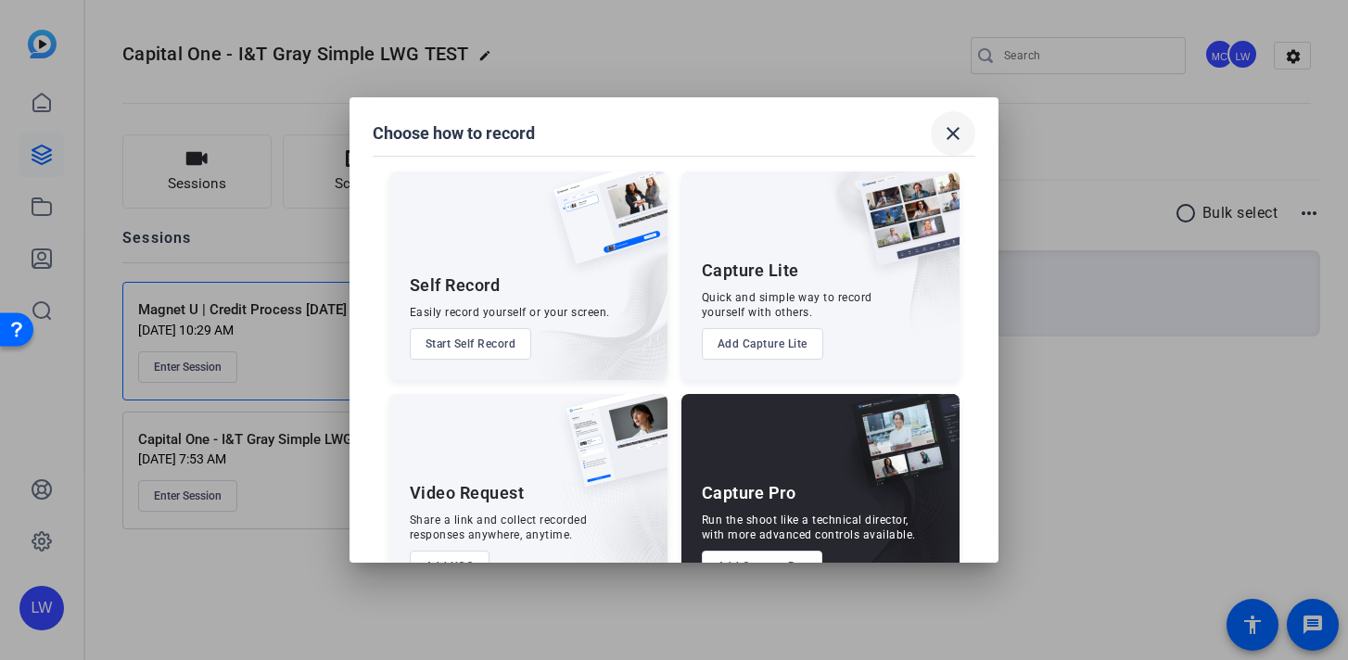
click at [954, 124] on mat-icon "close" at bounding box center [953, 133] width 22 height 22
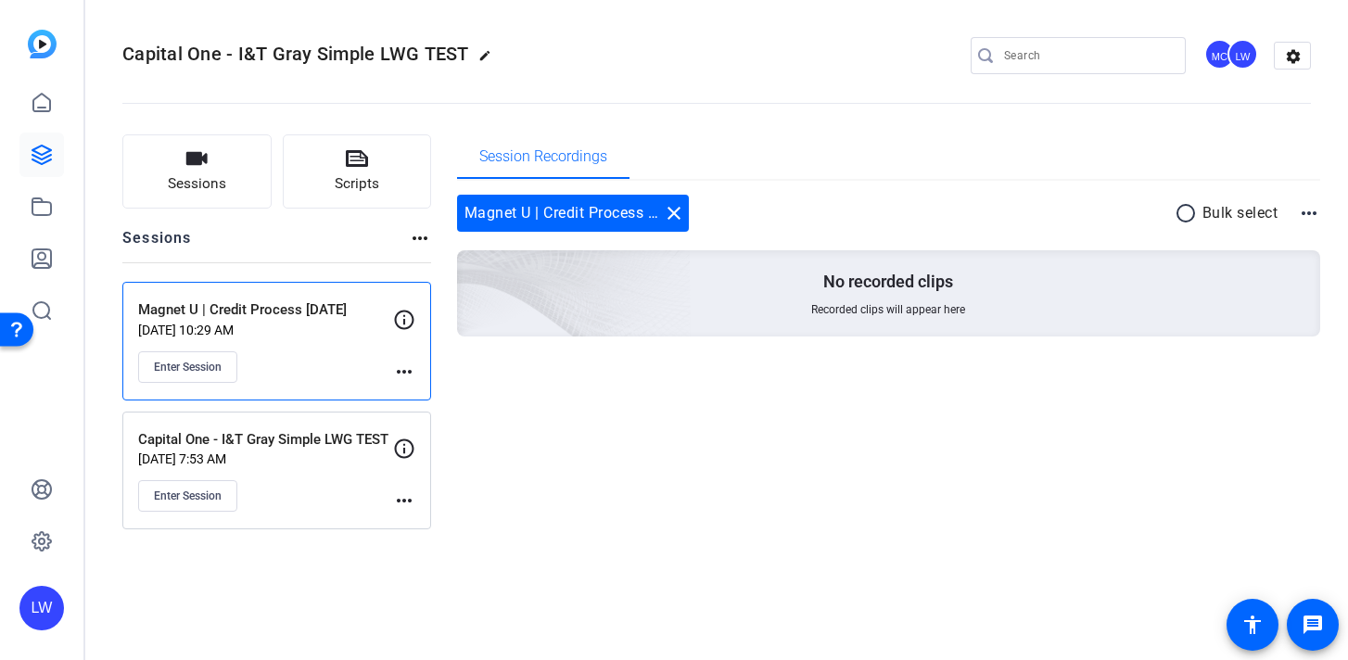
click at [330, 327] on p "[DATE] 10:29 AM" at bounding box center [265, 330] width 255 height 15
click at [223, 373] on button "Enter Session" at bounding box center [187, 367] width 99 height 32
